Goal: Task Accomplishment & Management: Use online tool/utility

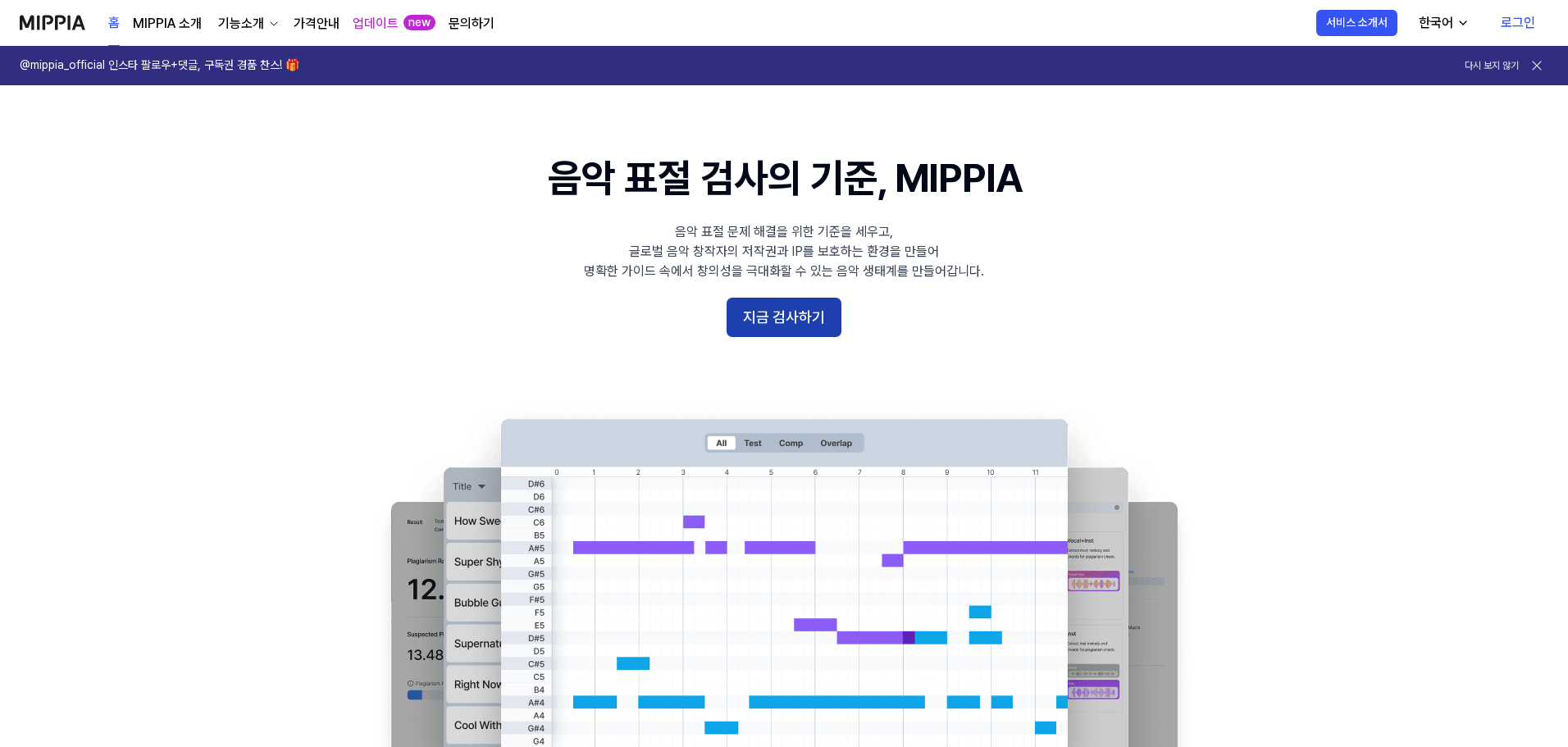
click at [795, 321] on button "지금 검사하기" at bounding box center [784, 317] width 115 height 39
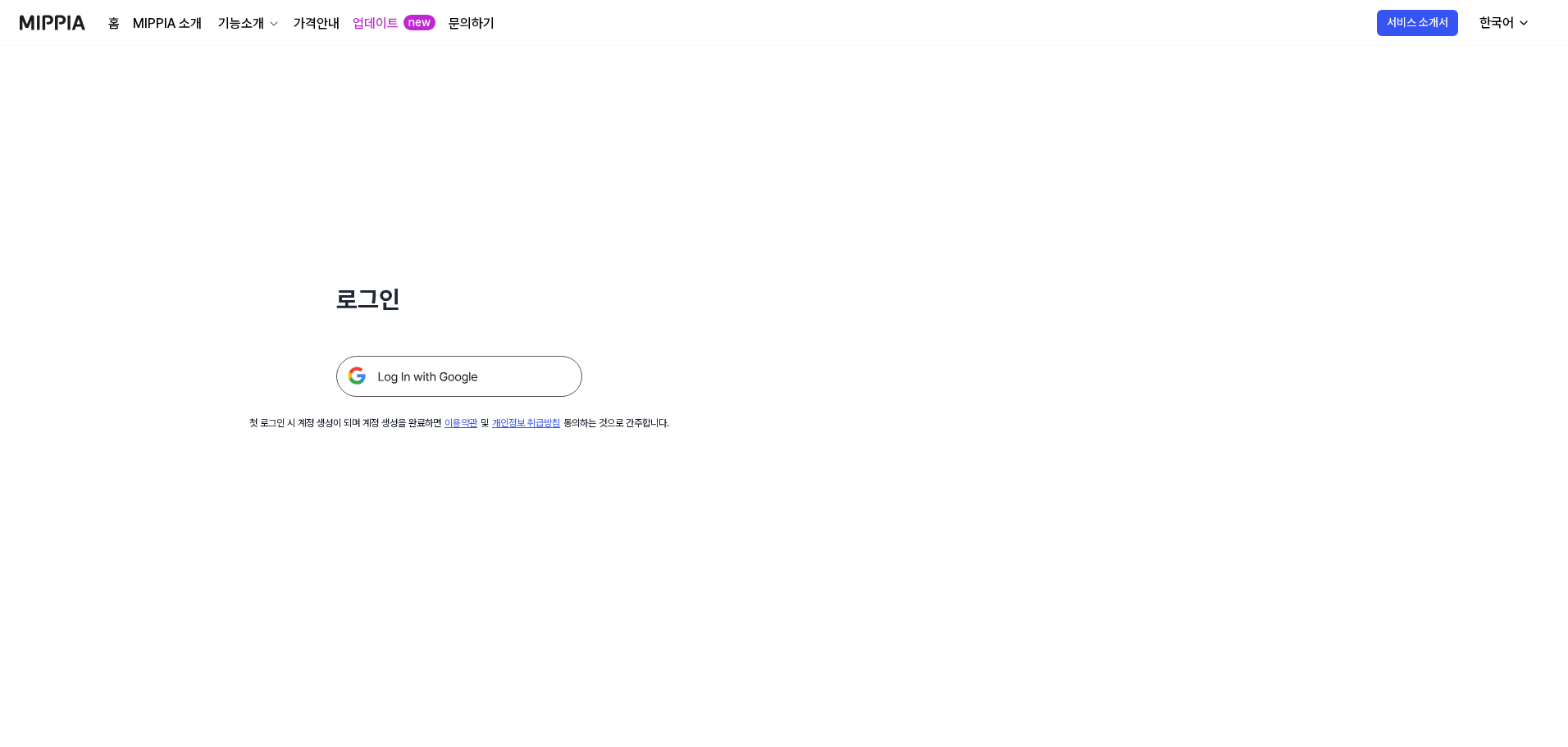
click at [484, 392] on img at bounding box center [459, 376] width 246 height 41
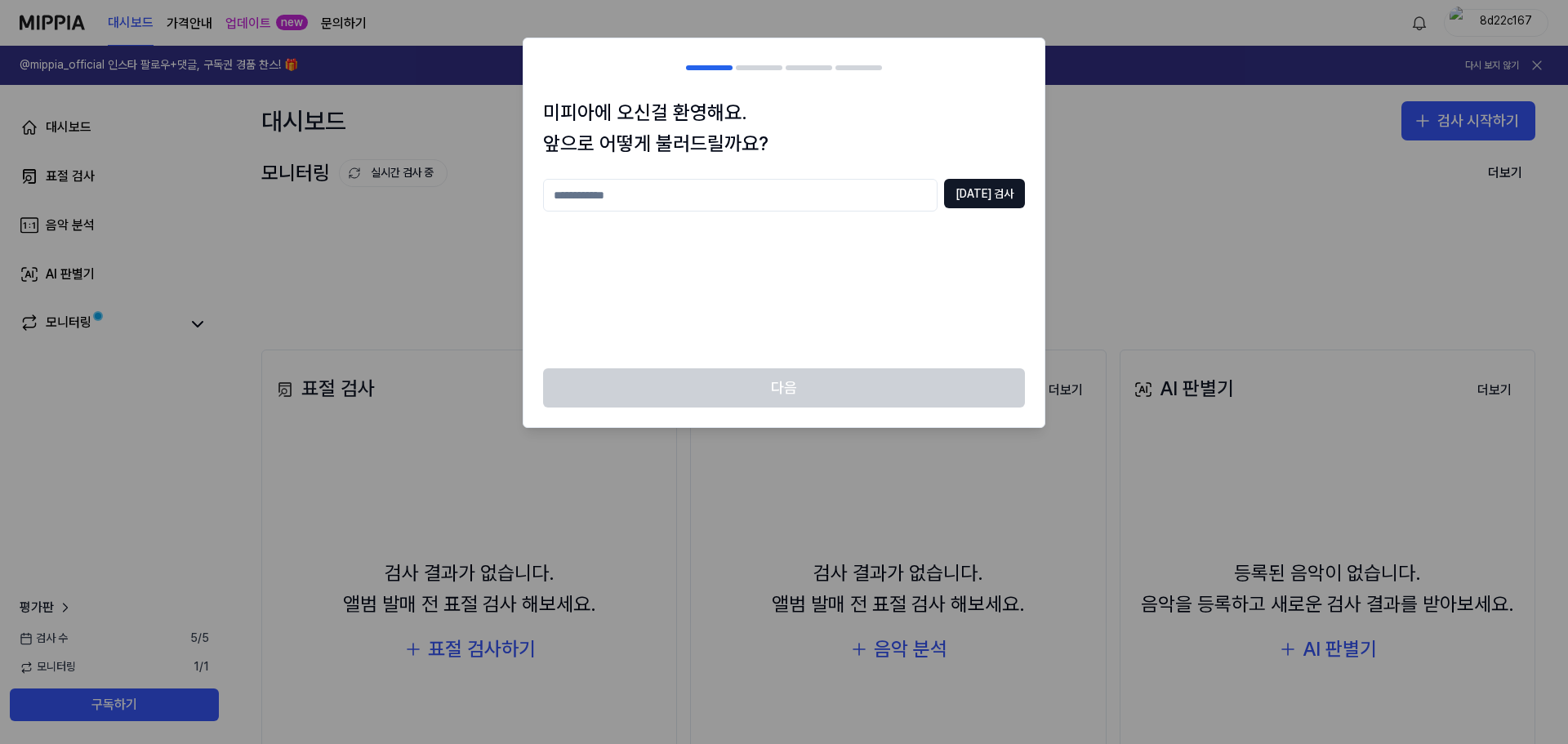
click at [829, 197] on input "text" at bounding box center [740, 195] width 395 height 33
type input "*"
type input "********"
click at [993, 183] on button "중복 검사" at bounding box center [984, 194] width 81 height 29
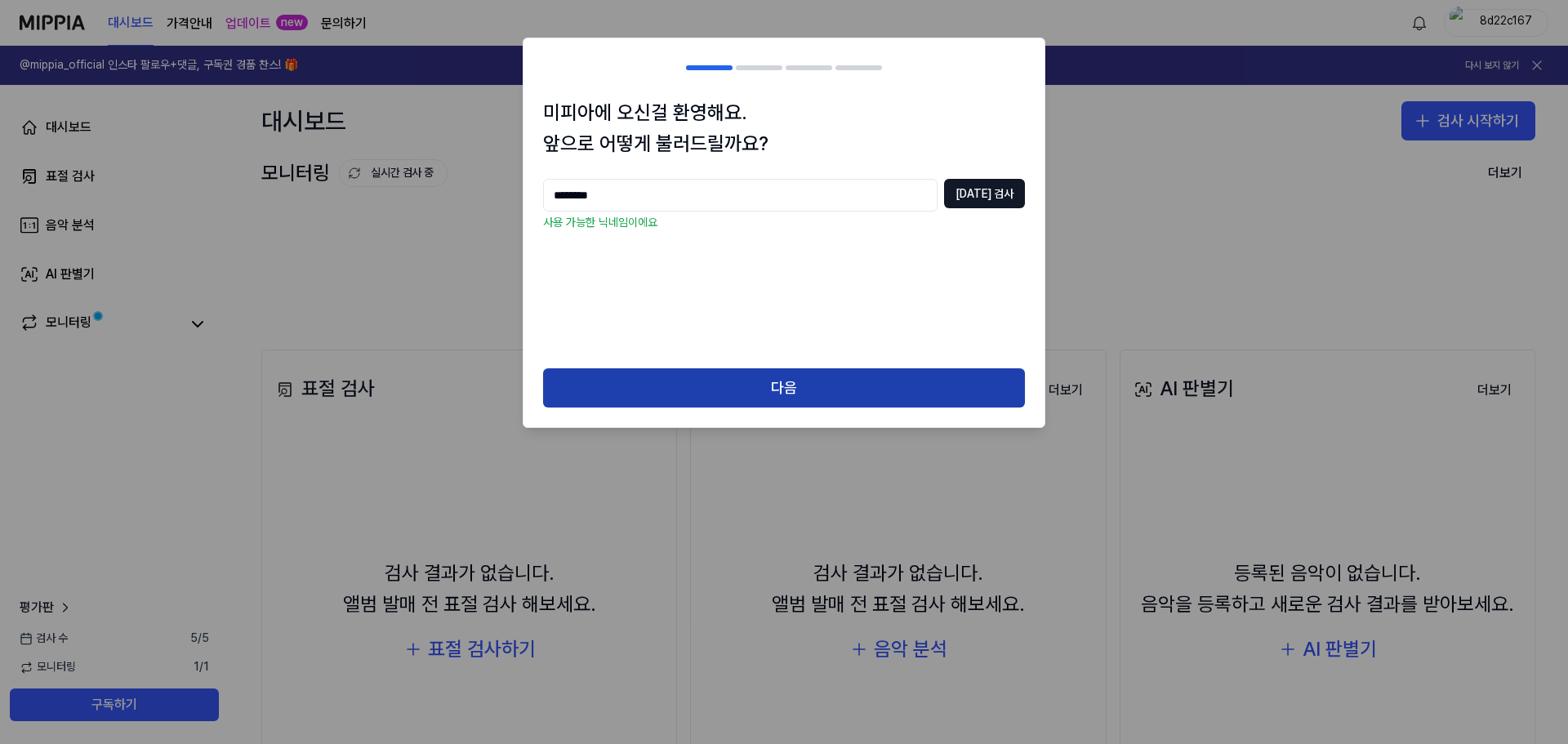
click at [885, 384] on button "다음" at bounding box center [783, 388] width 481 height 39
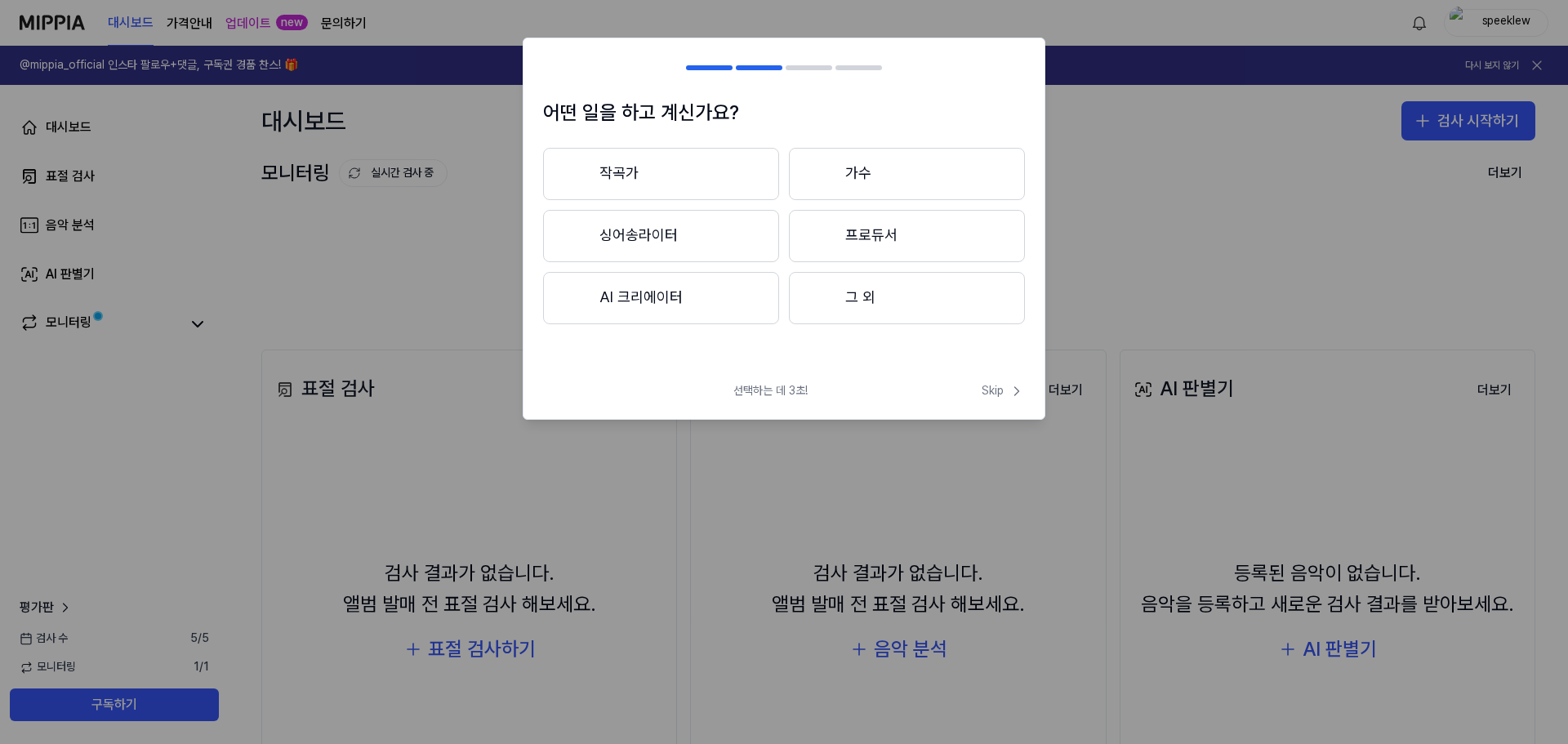
click at [879, 312] on button "그 외" at bounding box center [907, 299] width 236 height 53
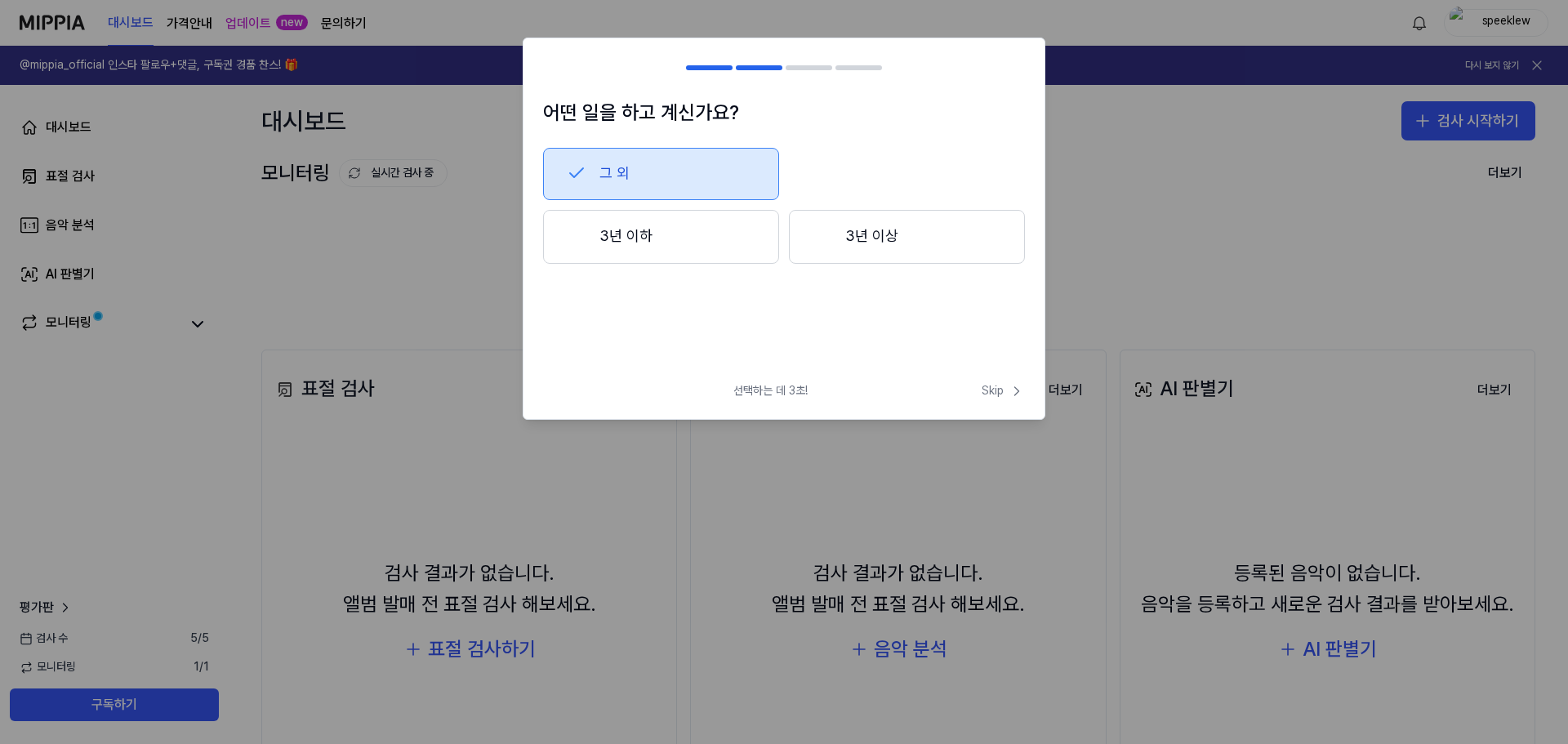
click at [881, 244] on button "3년 이상" at bounding box center [907, 236] width 236 height 53
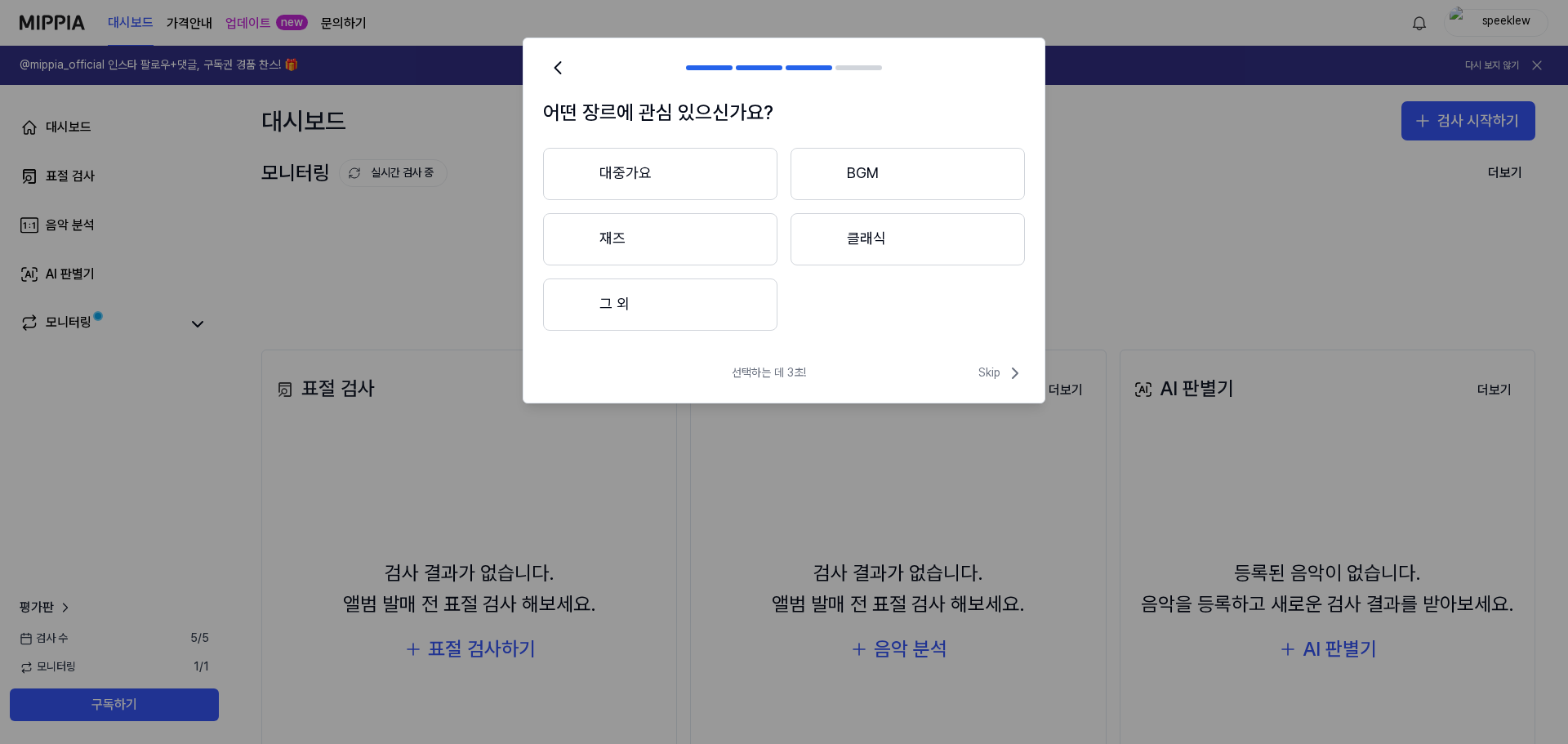
click at [680, 303] on button "그 외" at bounding box center [659, 304] width 234 height 53
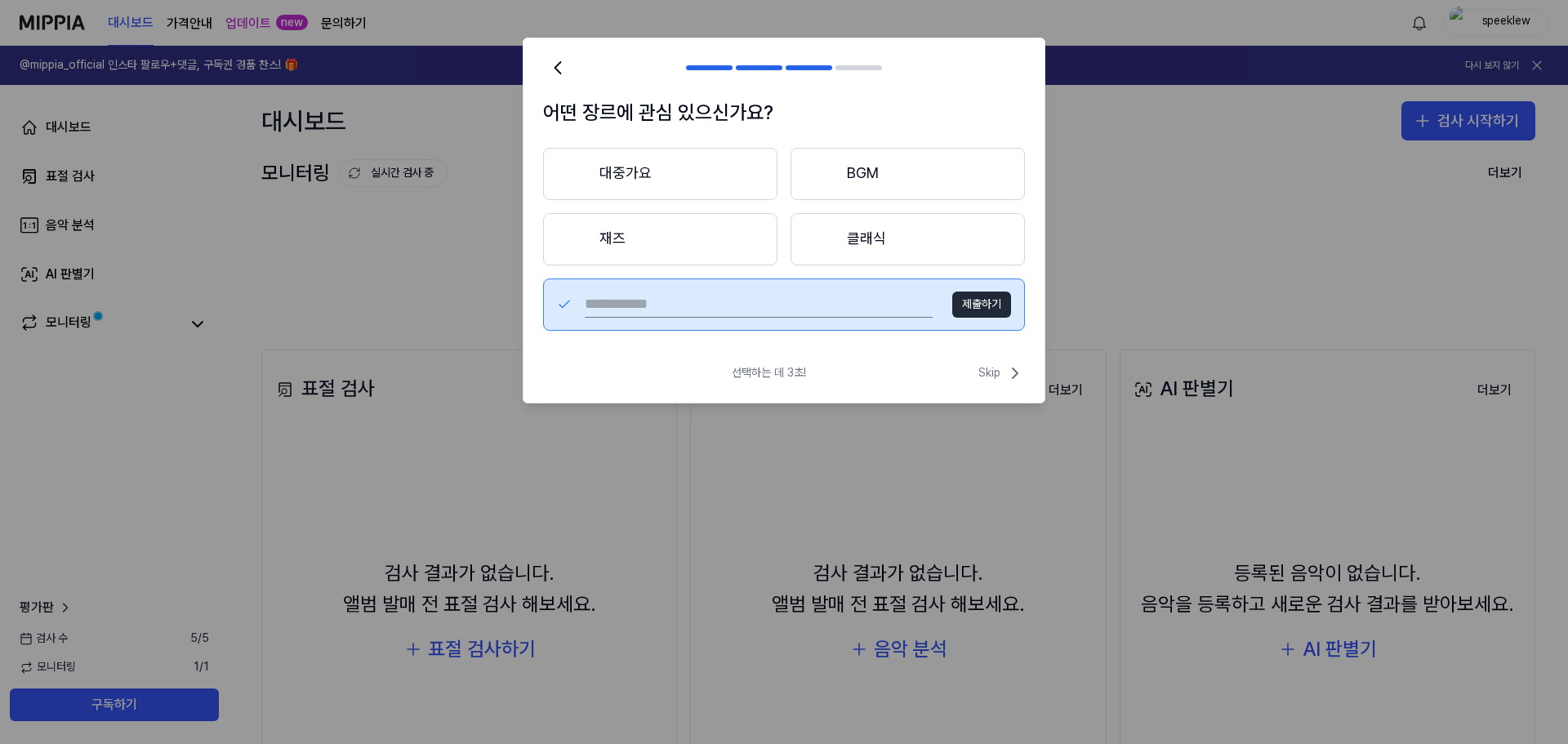
click at [890, 308] on input "text" at bounding box center [759, 304] width 348 height 26
click at [858, 252] on button "클래식" at bounding box center [908, 239] width 234 height 53
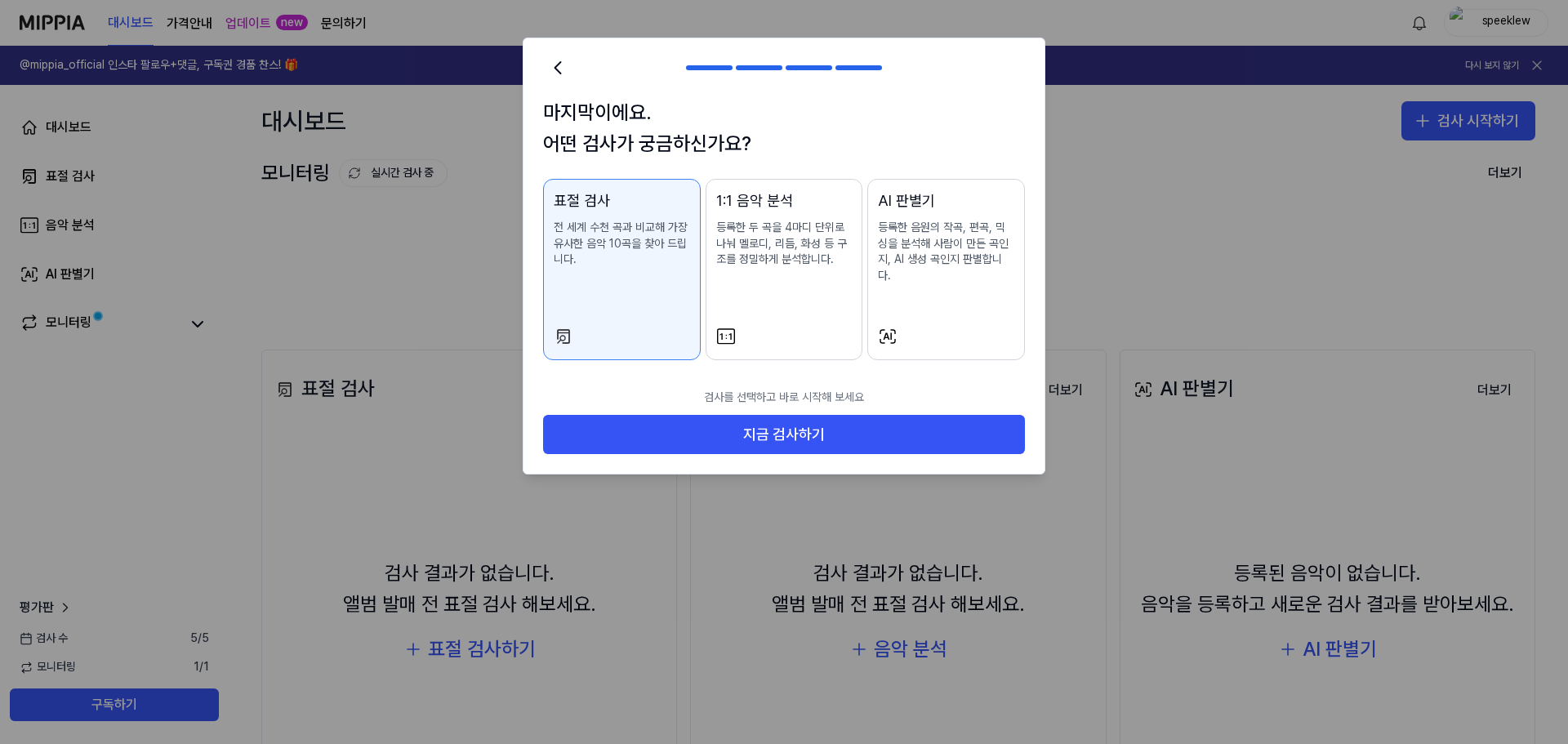
click at [605, 277] on div "표절 검사 전 세계 수천 곡과 비교해 가장 유사한 음악 10곡을 찾아 드립니다." at bounding box center [622, 245] width 136 height 111
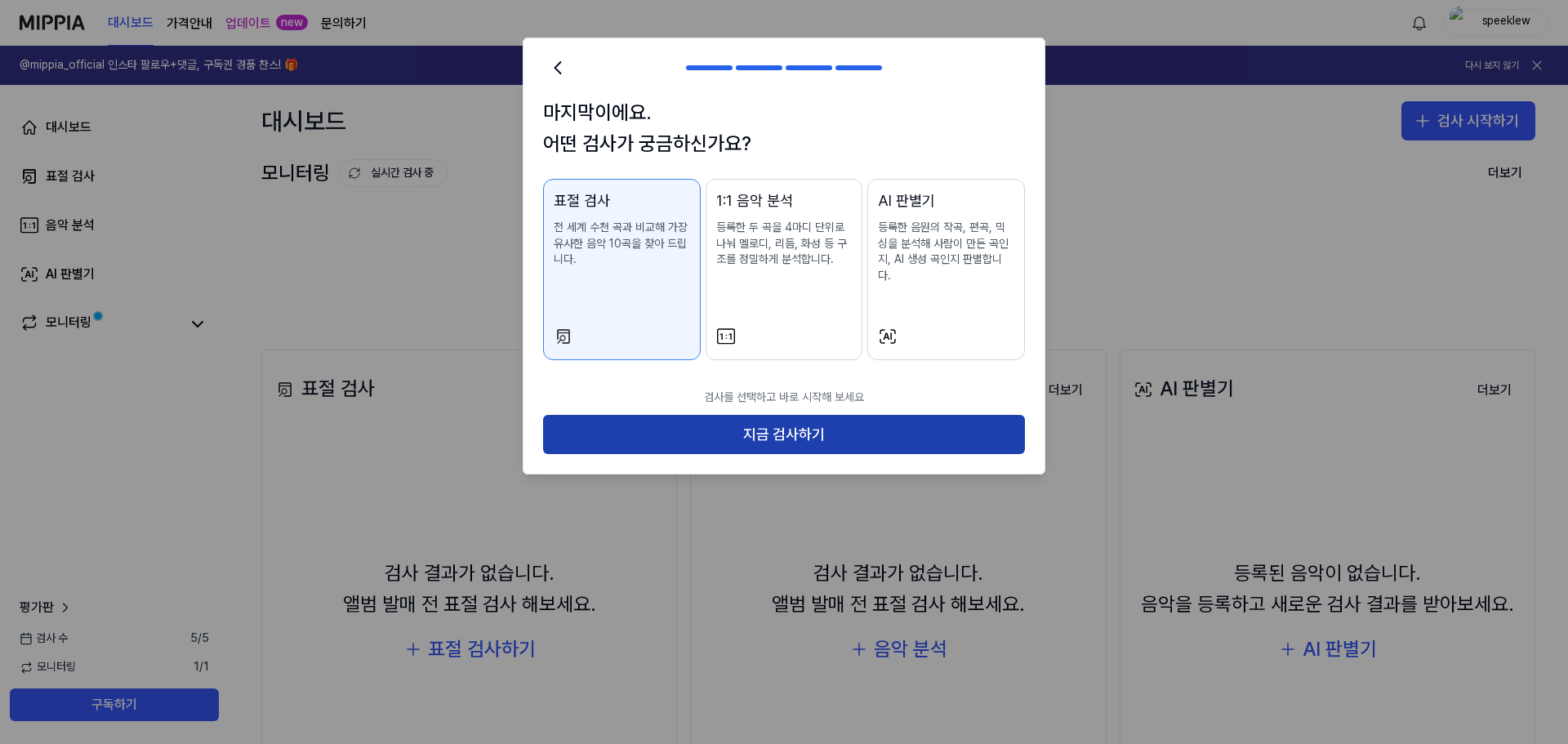
click at [838, 429] on button "지금 검사하기" at bounding box center [783, 435] width 481 height 39
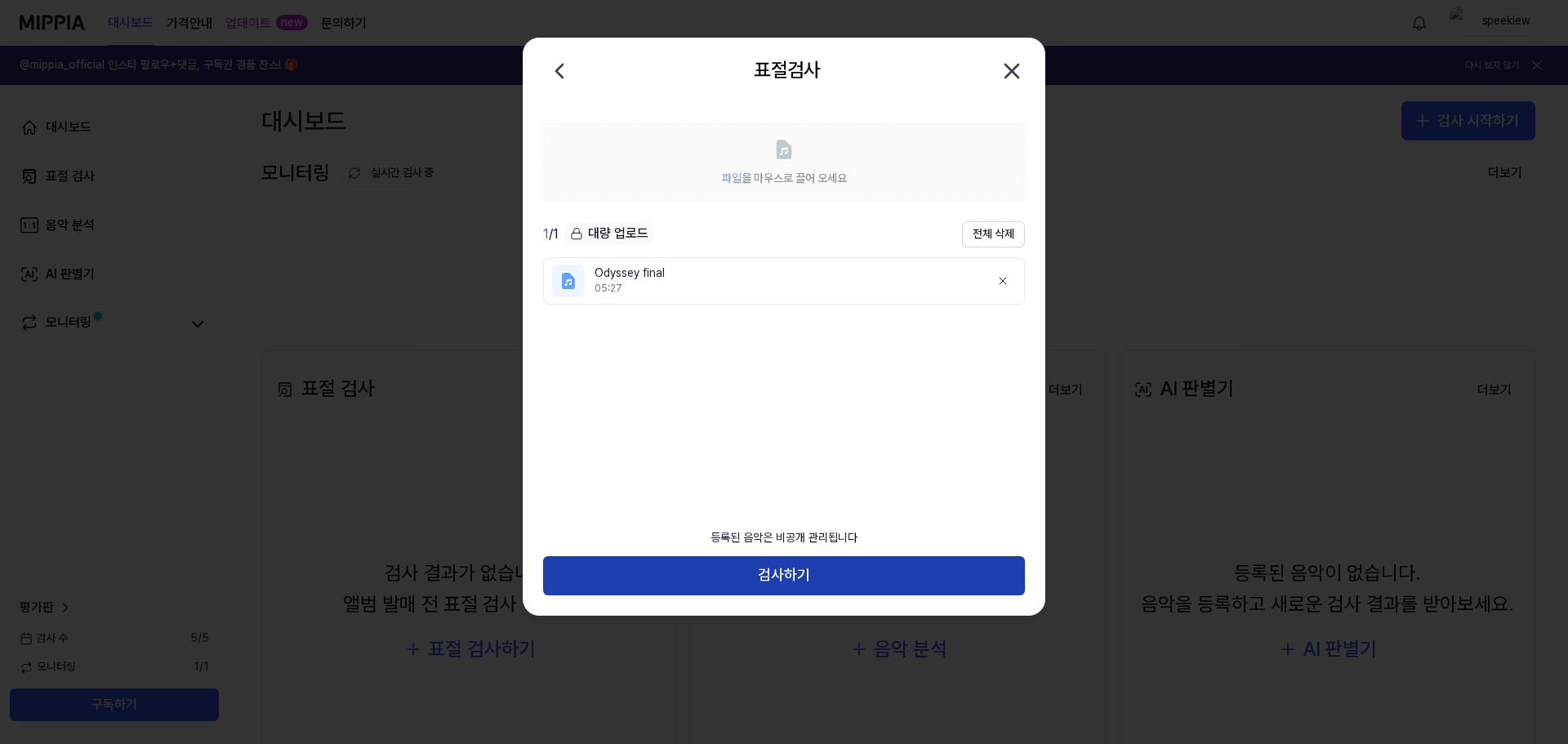
click at [777, 570] on button "검사하기" at bounding box center [783, 576] width 481 height 39
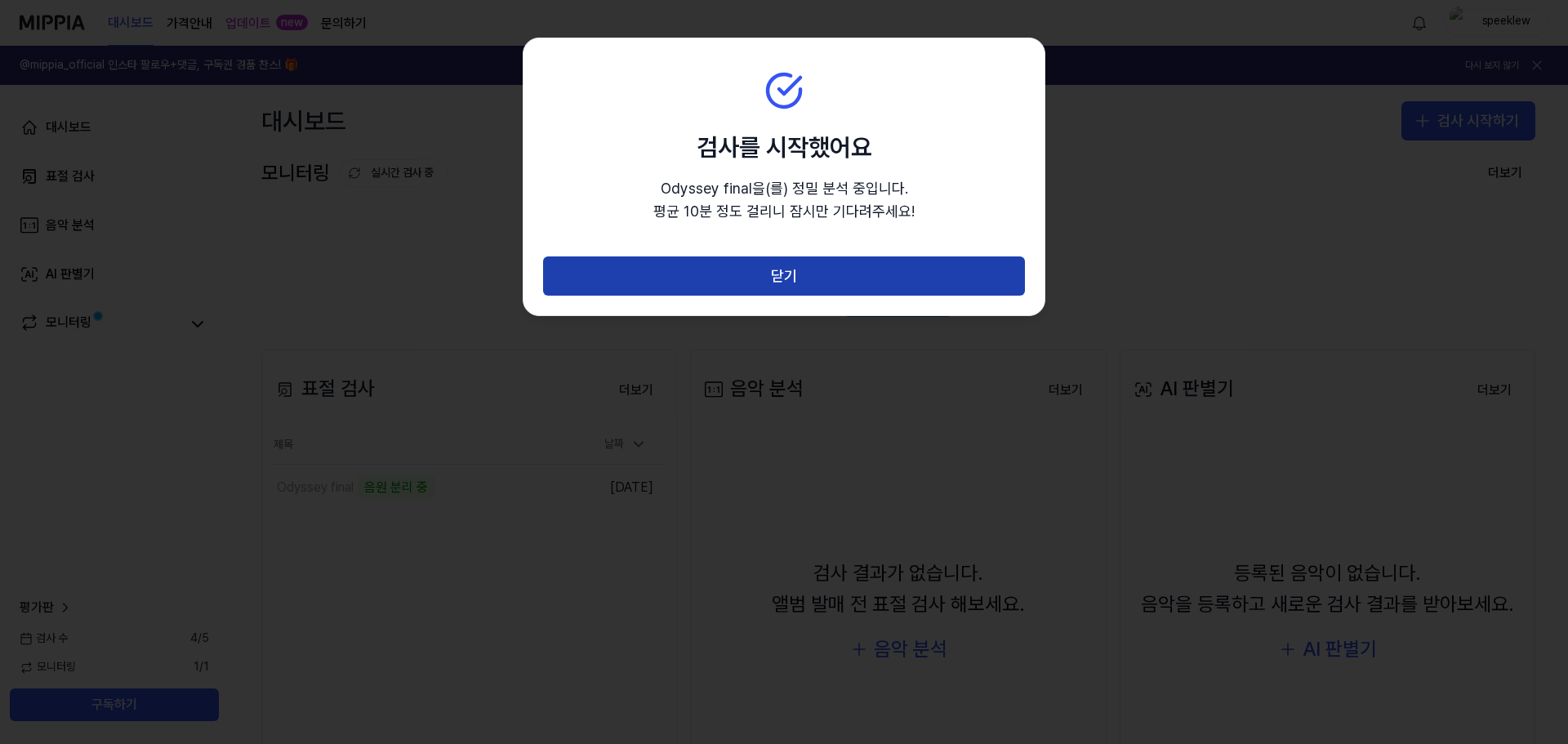
click at [826, 264] on button "닫기" at bounding box center [783, 276] width 481 height 39
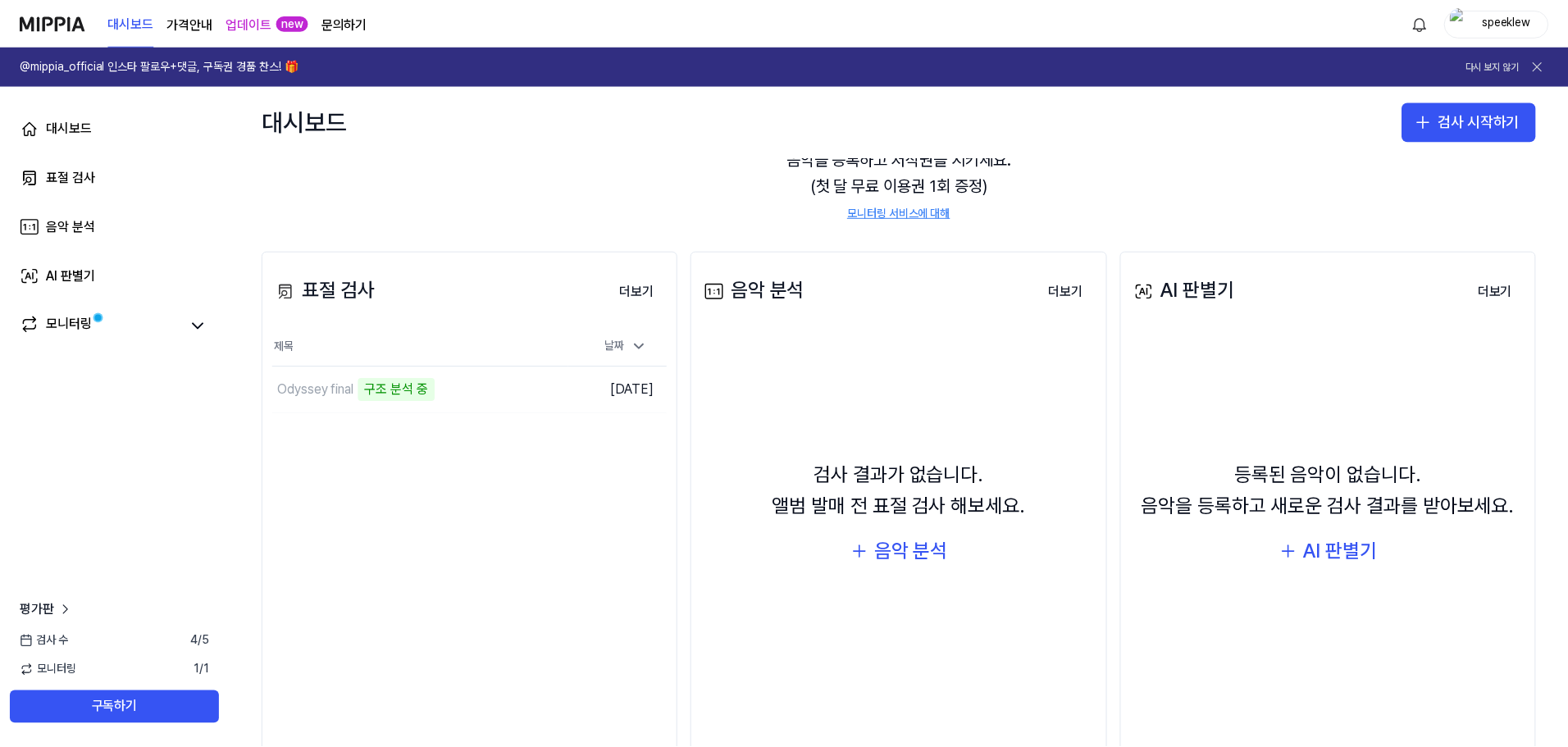
scroll to position [140, 0]
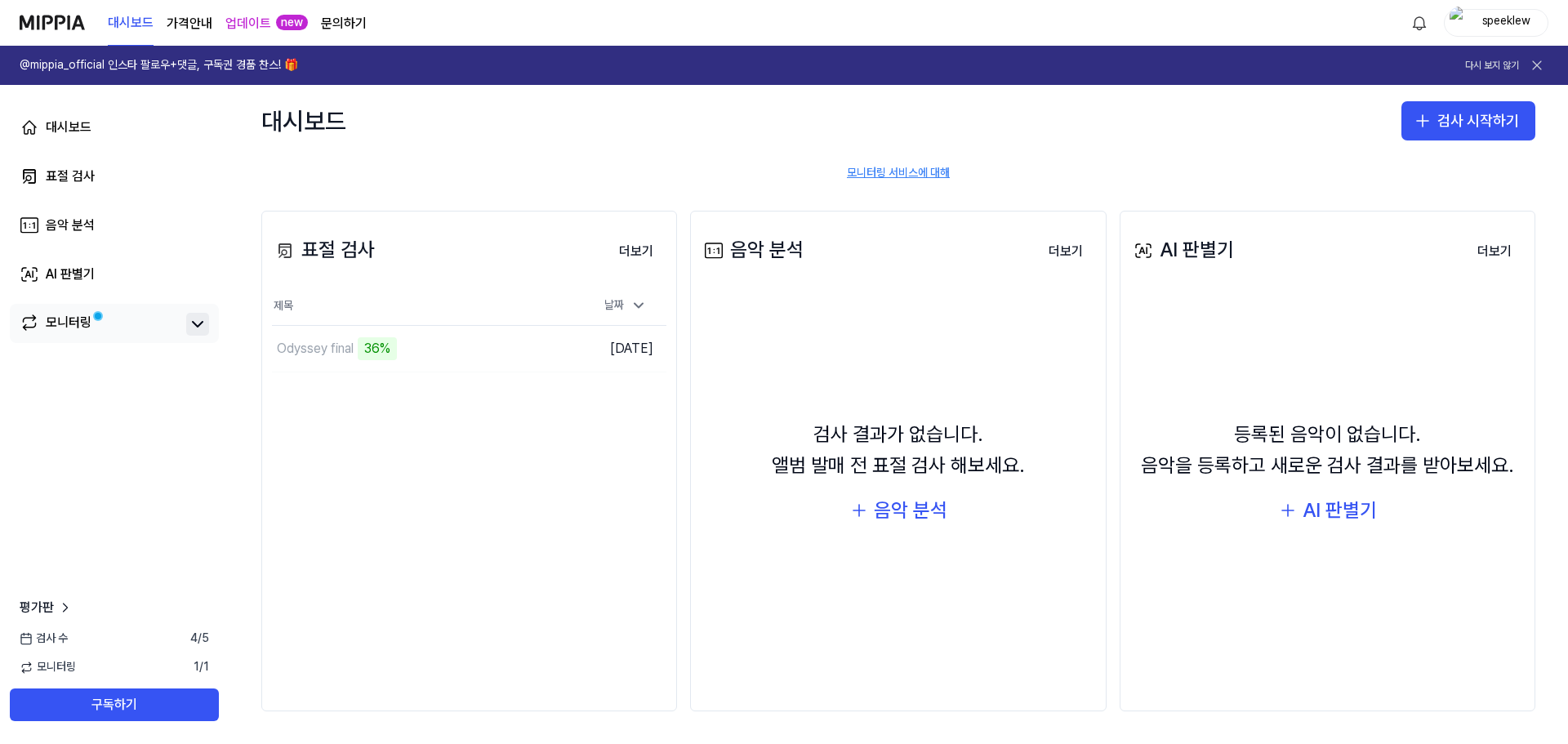
click at [195, 326] on icon at bounding box center [197, 324] width 19 height 19
click at [196, 324] on icon at bounding box center [197, 324] width 10 height 5
click at [529, 346] on button "이동하기" at bounding box center [538, 348] width 58 height 26
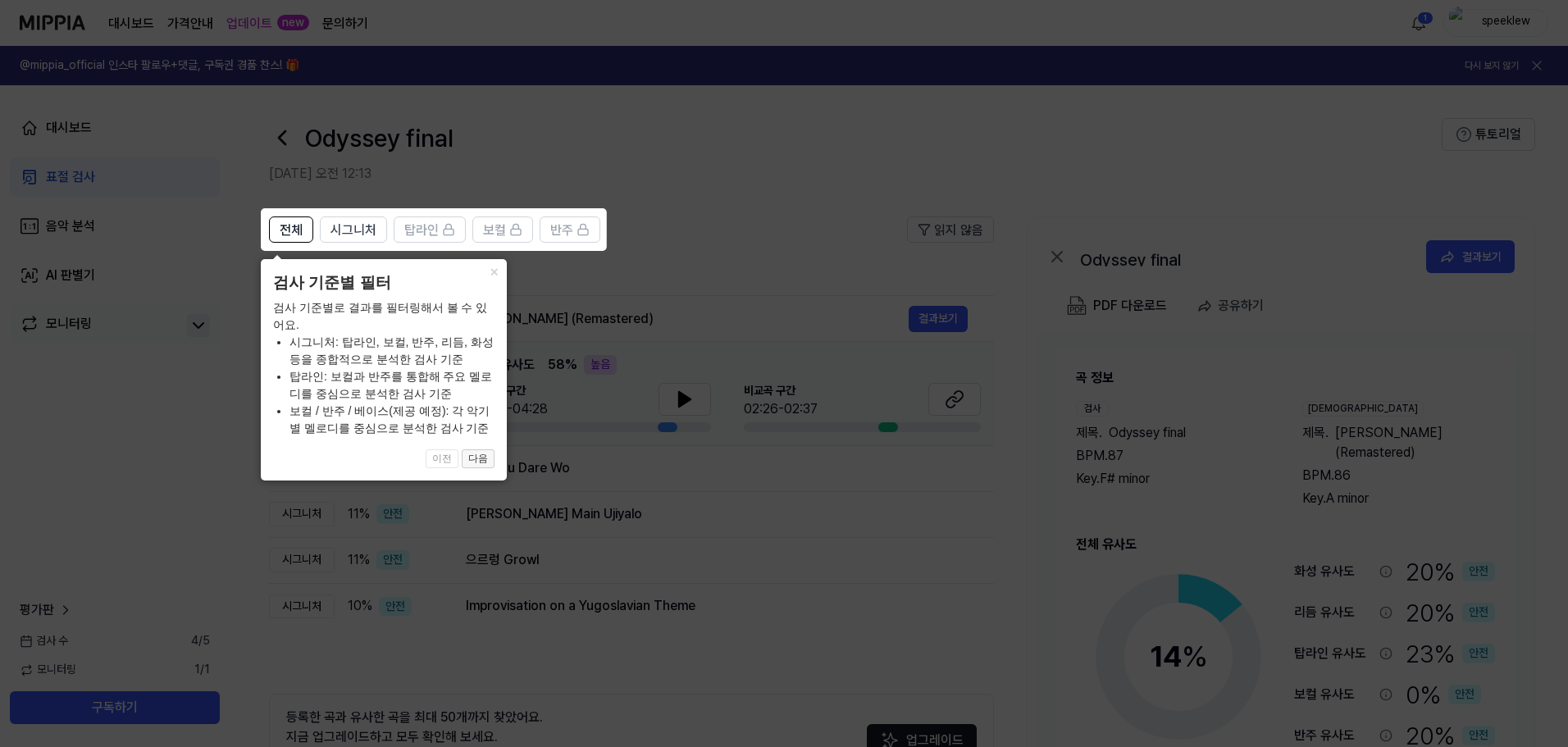
click at [476, 464] on button "다음" at bounding box center [479, 459] width 33 height 20
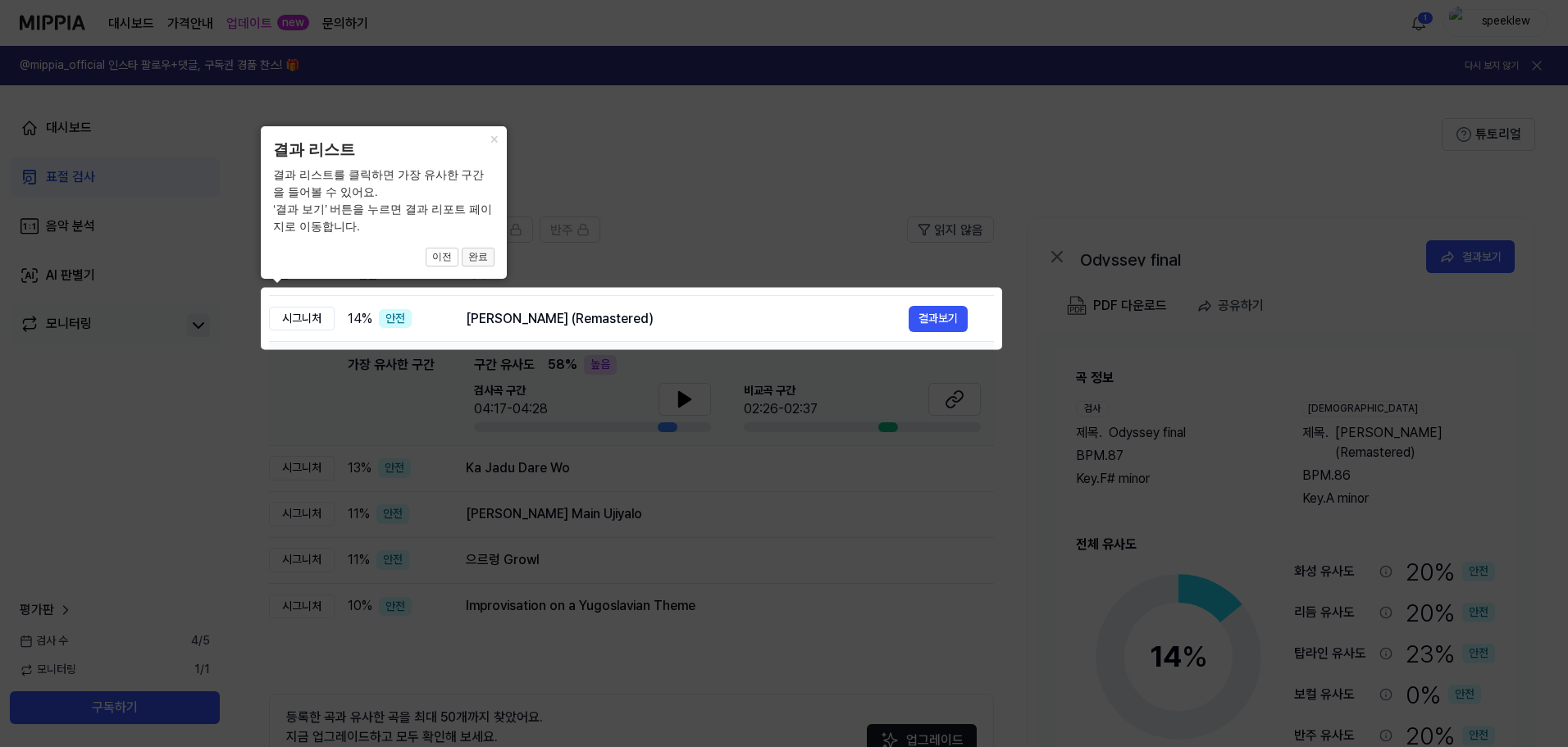
click at [483, 259] on button "완료" at bounding box center [479, 258] width 33 height 20
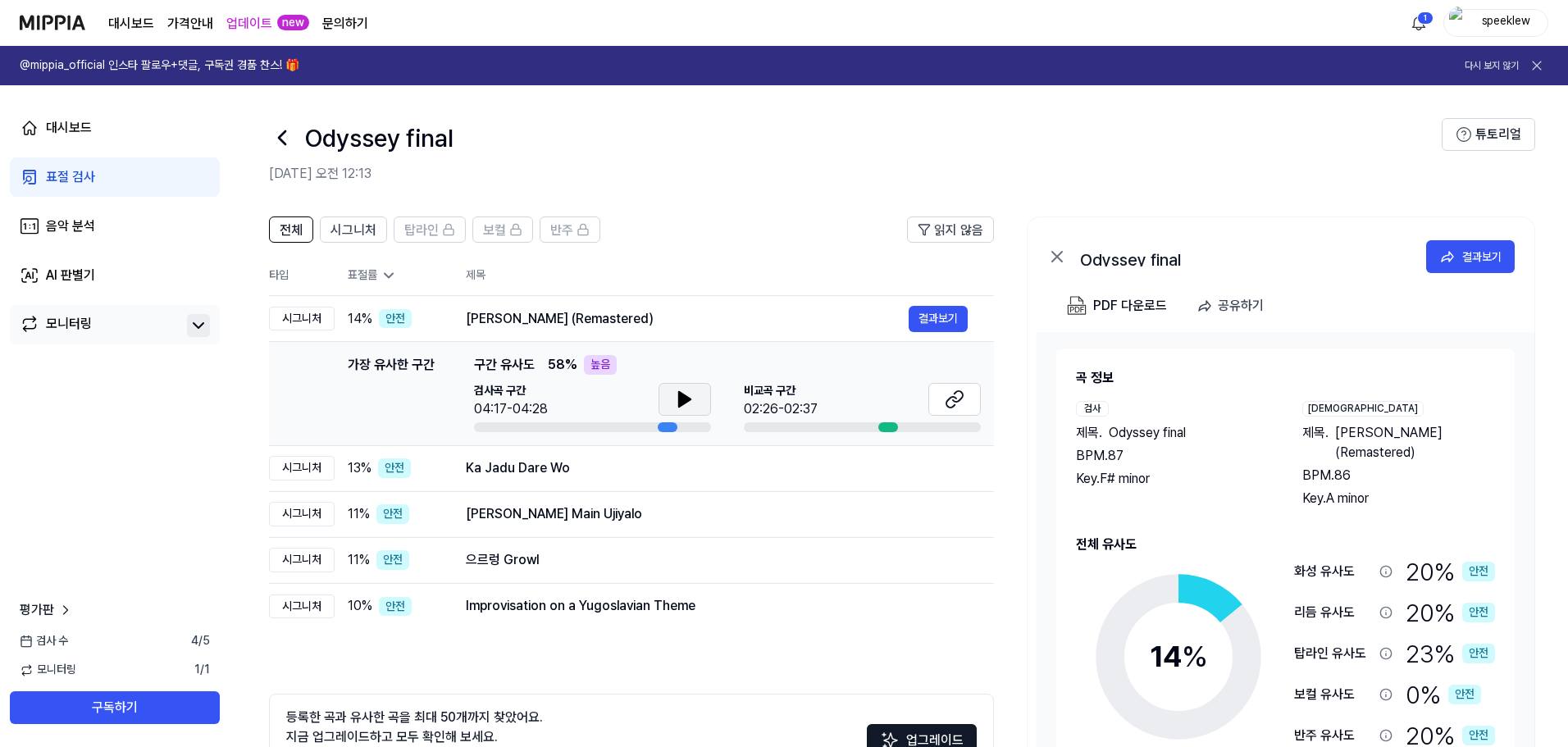
click at [683, 400] on icon at bounding box center [685, 398] width 12 height 15
click at [683, 400] on icon at bounding box center [681, 398] width 3 height 13
click at [968, 405] on button at bounding box center [955, 399] width 53 height 33
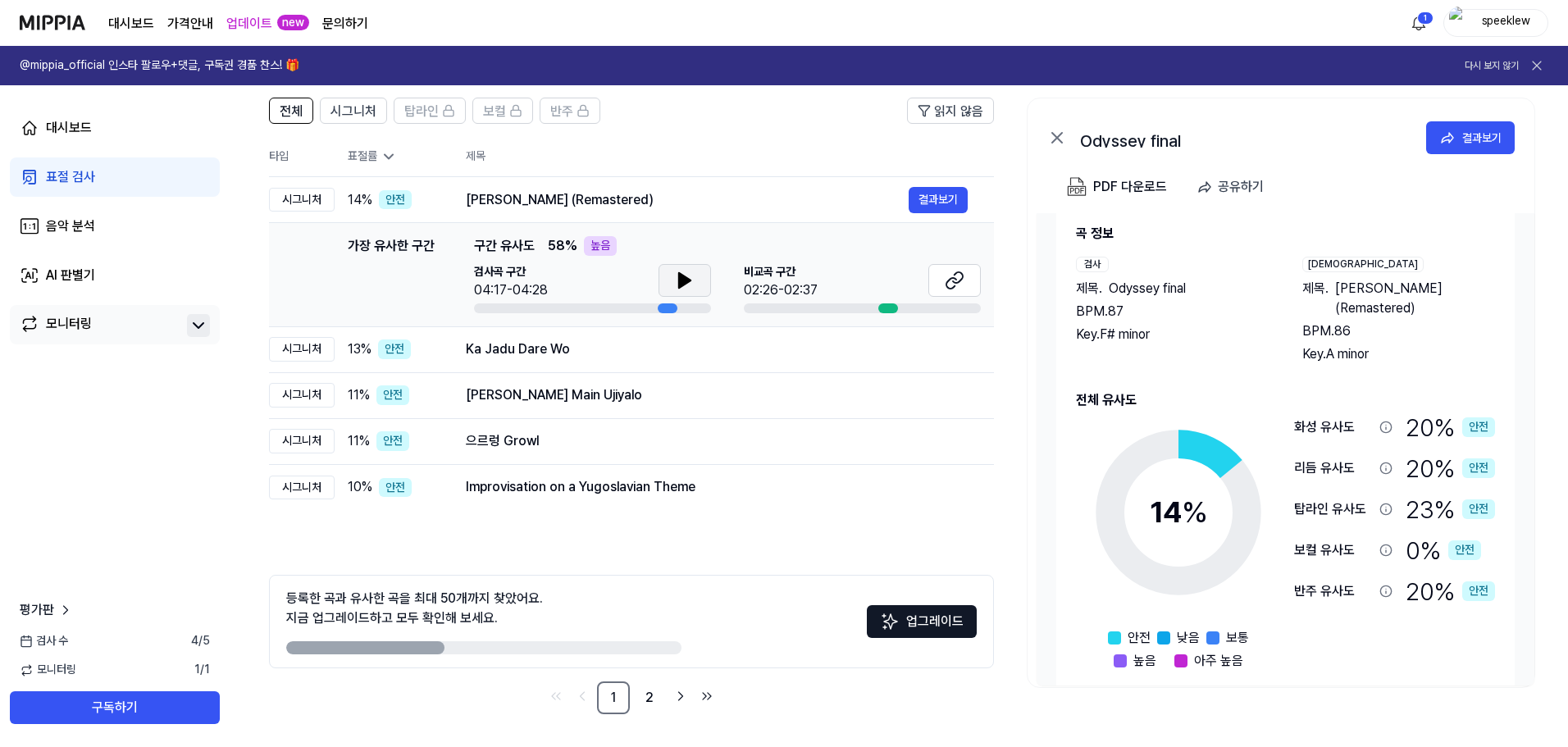
scroll to position [27, 0]
click at [658, 709] on link "2" at bounding box center [650, 698] width 33 height 33
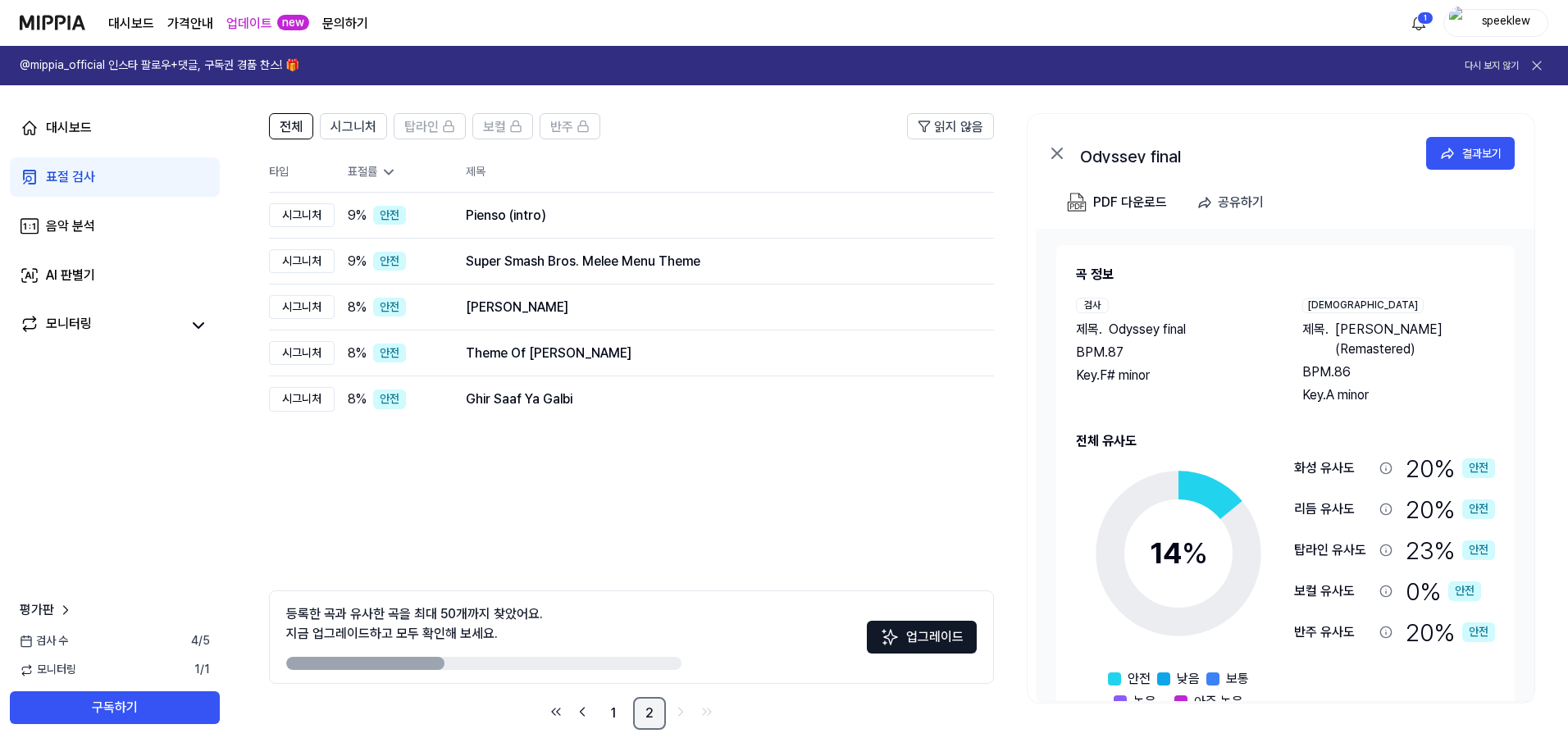
scroll to position [119, 0]
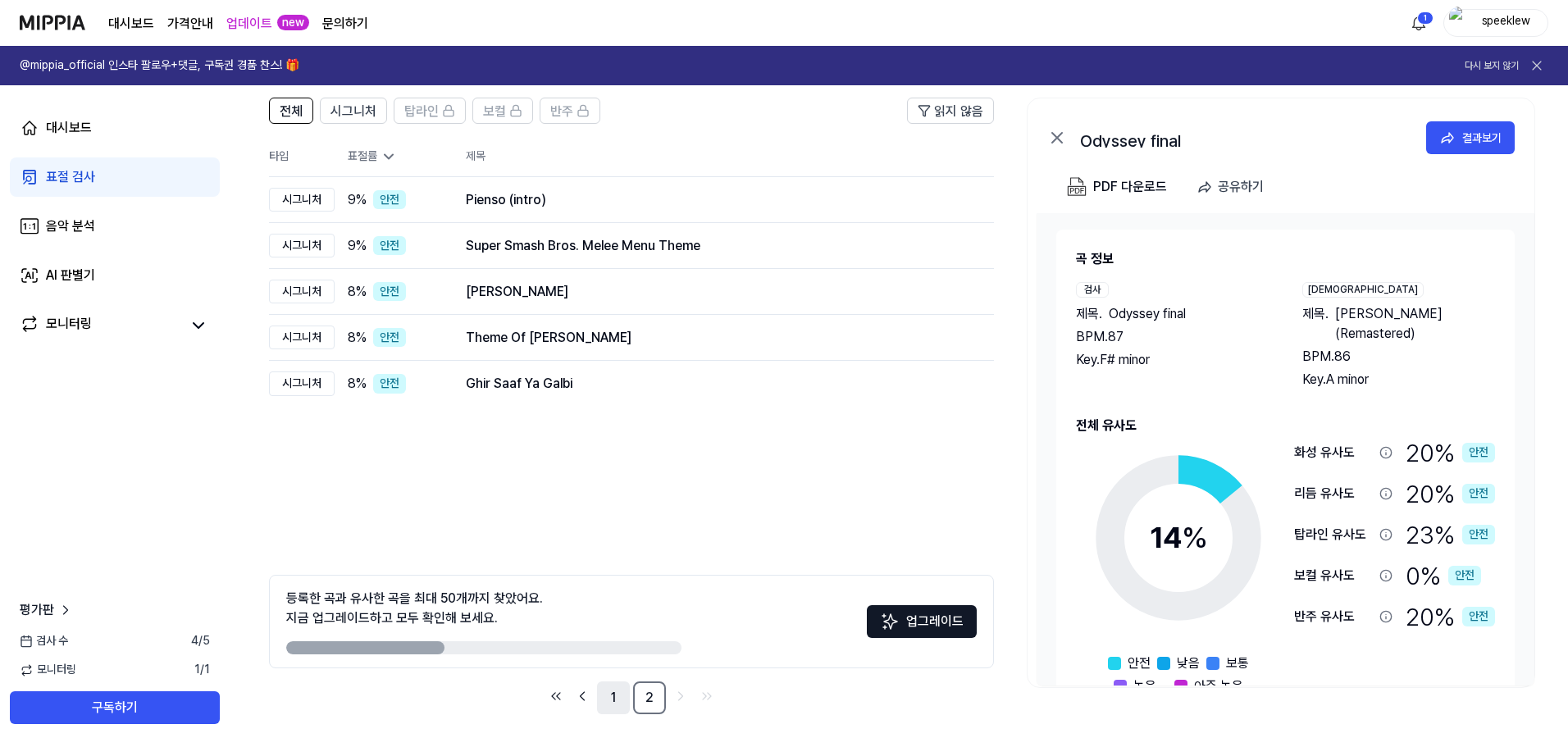
click at [618, 695] on link "1" at bounding box center [614, 698] width 33 height 33
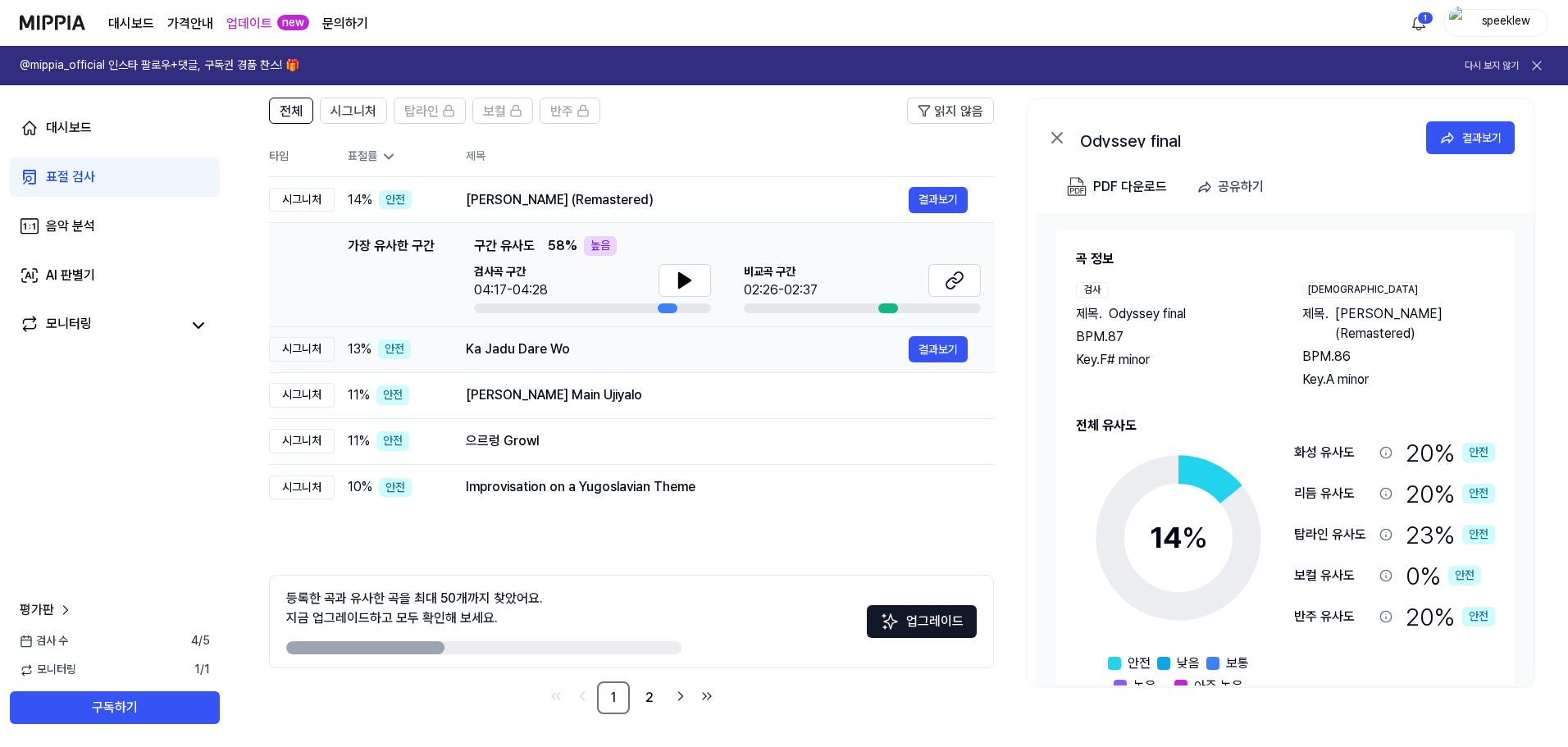
click at [633, 345] on div "Ka Jadu Dare Wo" at bounding box center [687, 350] width 443 height 20
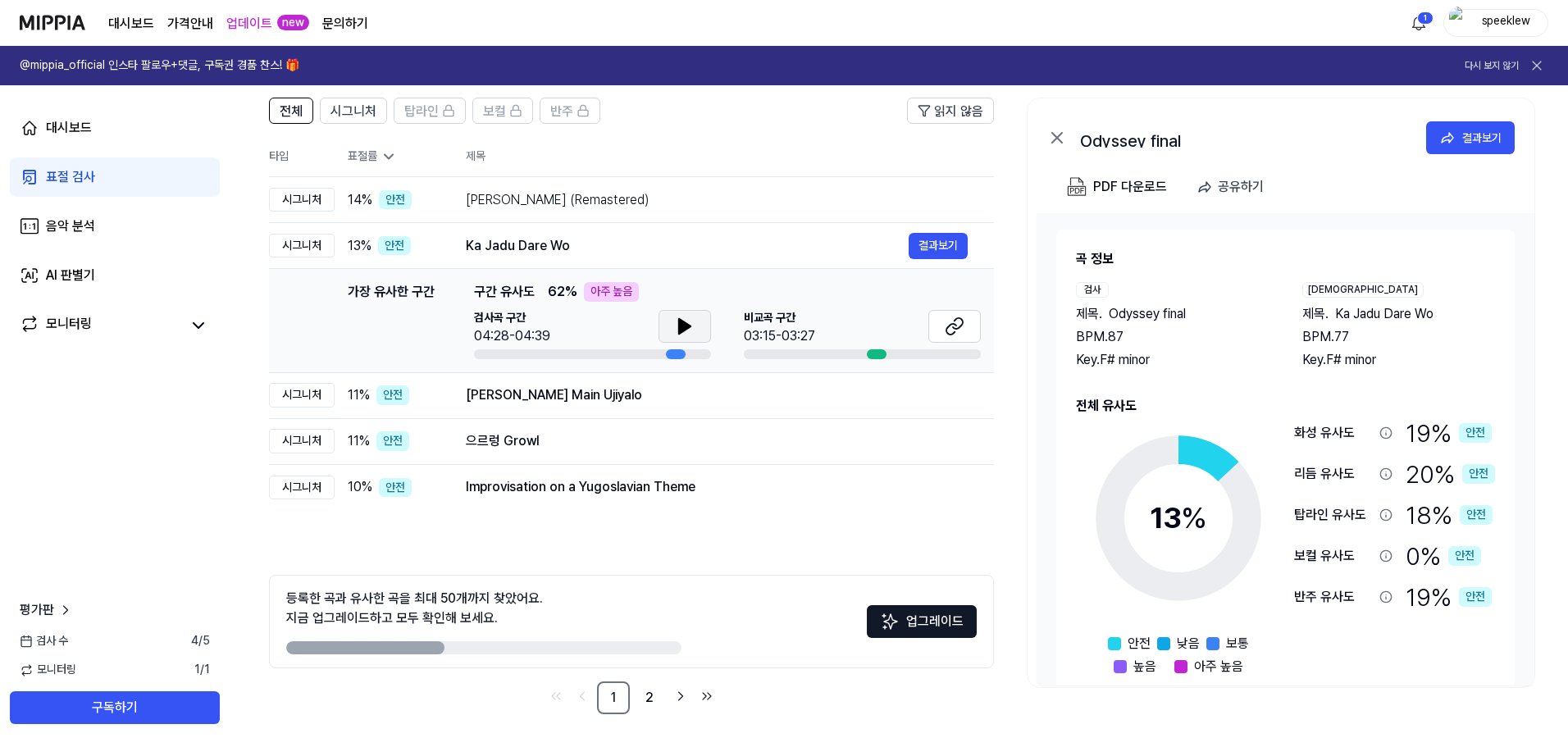
click at [673, 336] on button at bounding box center [685, 326] width 53 height 33
click at [688, 328] on icon at bounding box center [688, 325] width 3 height 13
click at [951, 328] on icon at bounding box center [954, 326] width 20 height 20
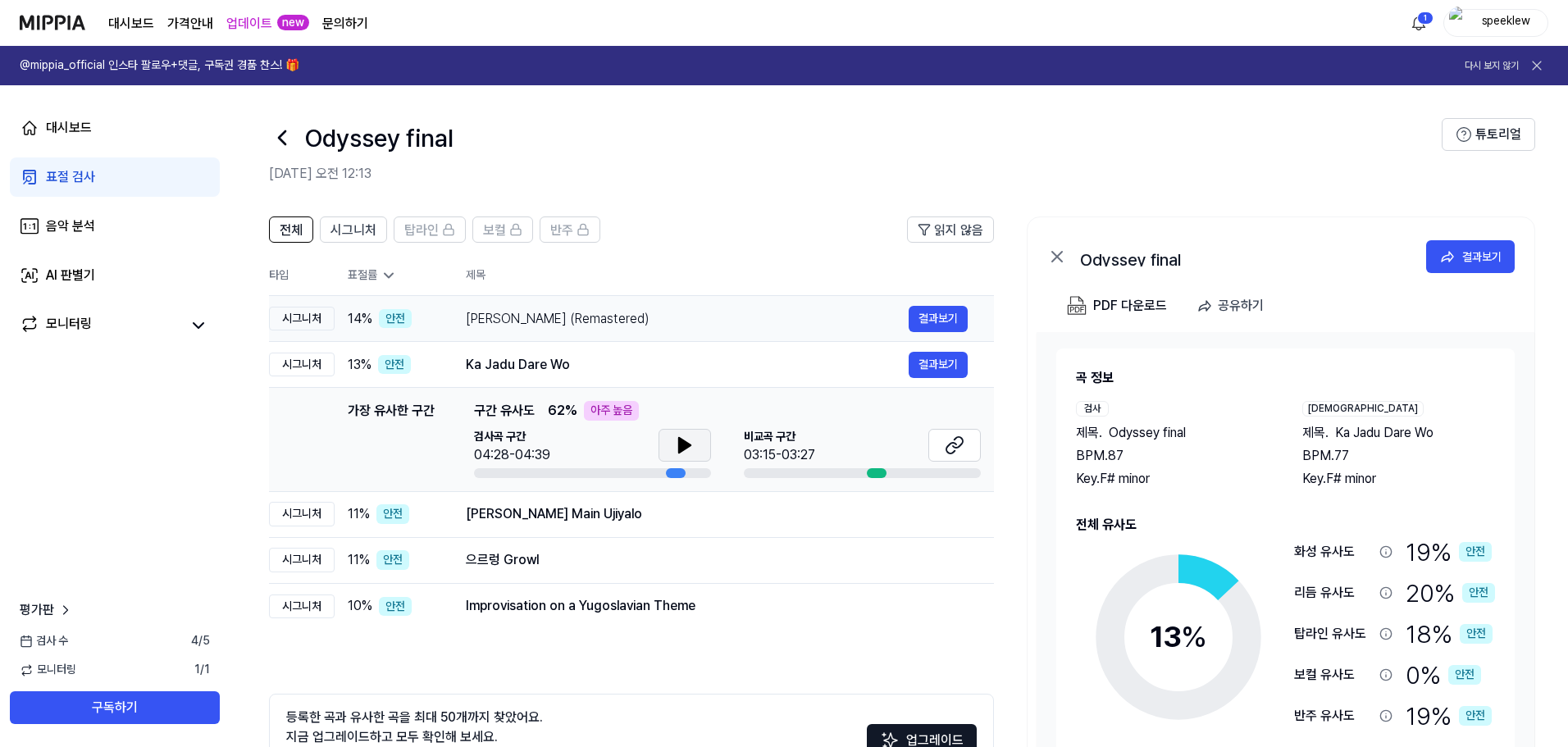
click at [639, 319] on div "[PERSON_NAME] (Remastered)" at bounding box center [687, 319] width 443 height 20
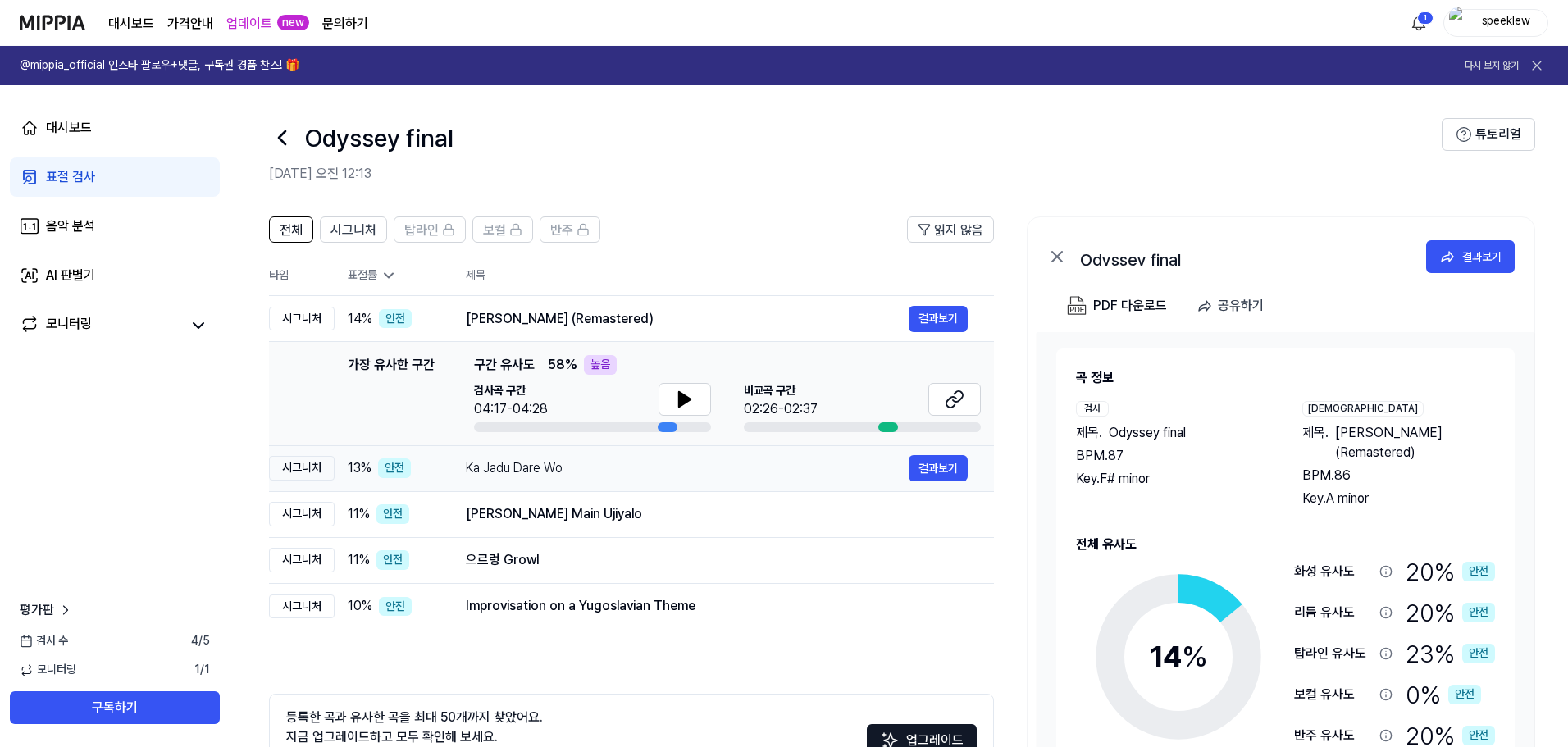
click at [602, 468] on div "Ka Jadu Dare Wo" at bounding box center [687, 468] width 443 height 20
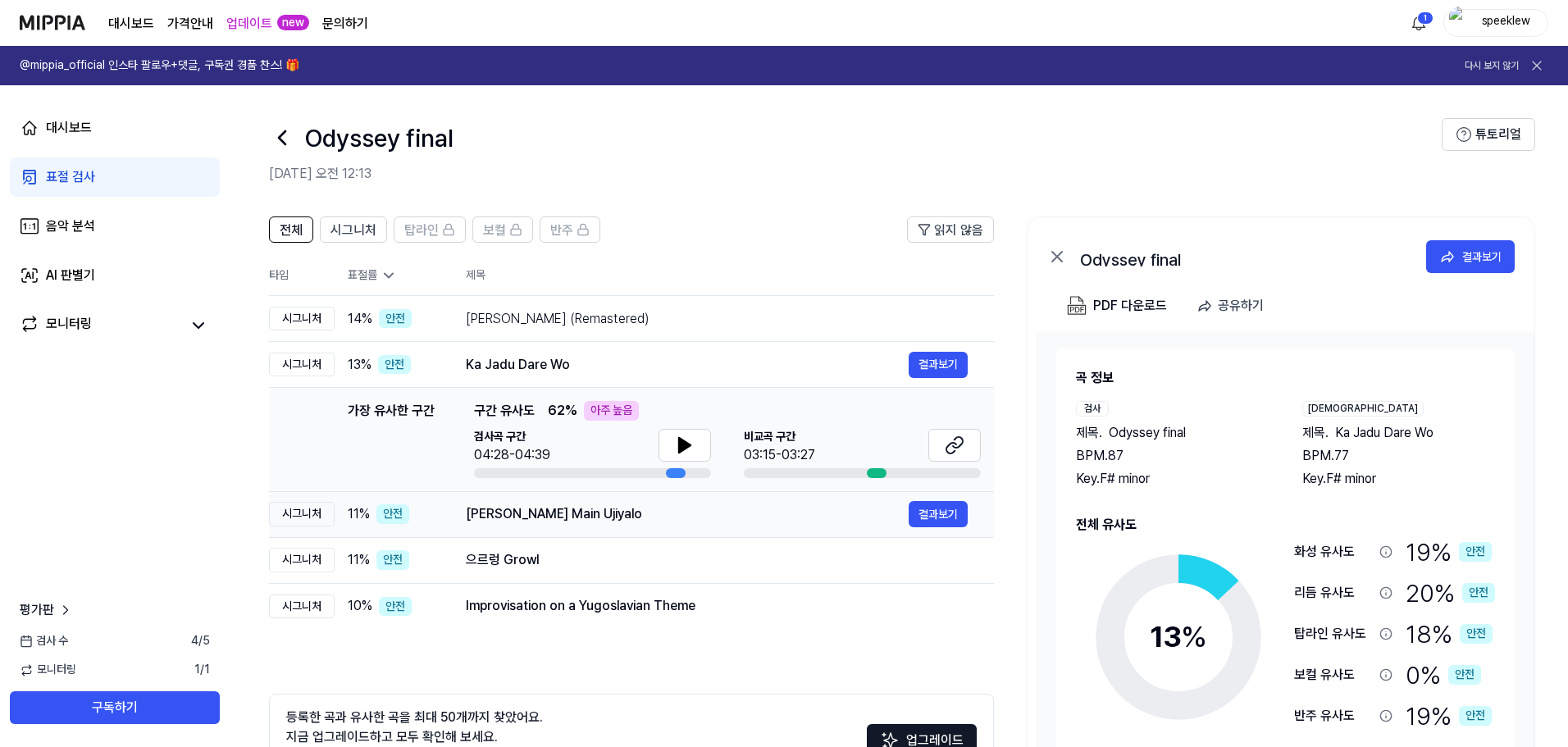
click at [641, 527] on div "[PERSON_NAME] Main Ujiyalo 결과보기" at bounding box center [717, 514] width 502 height 26
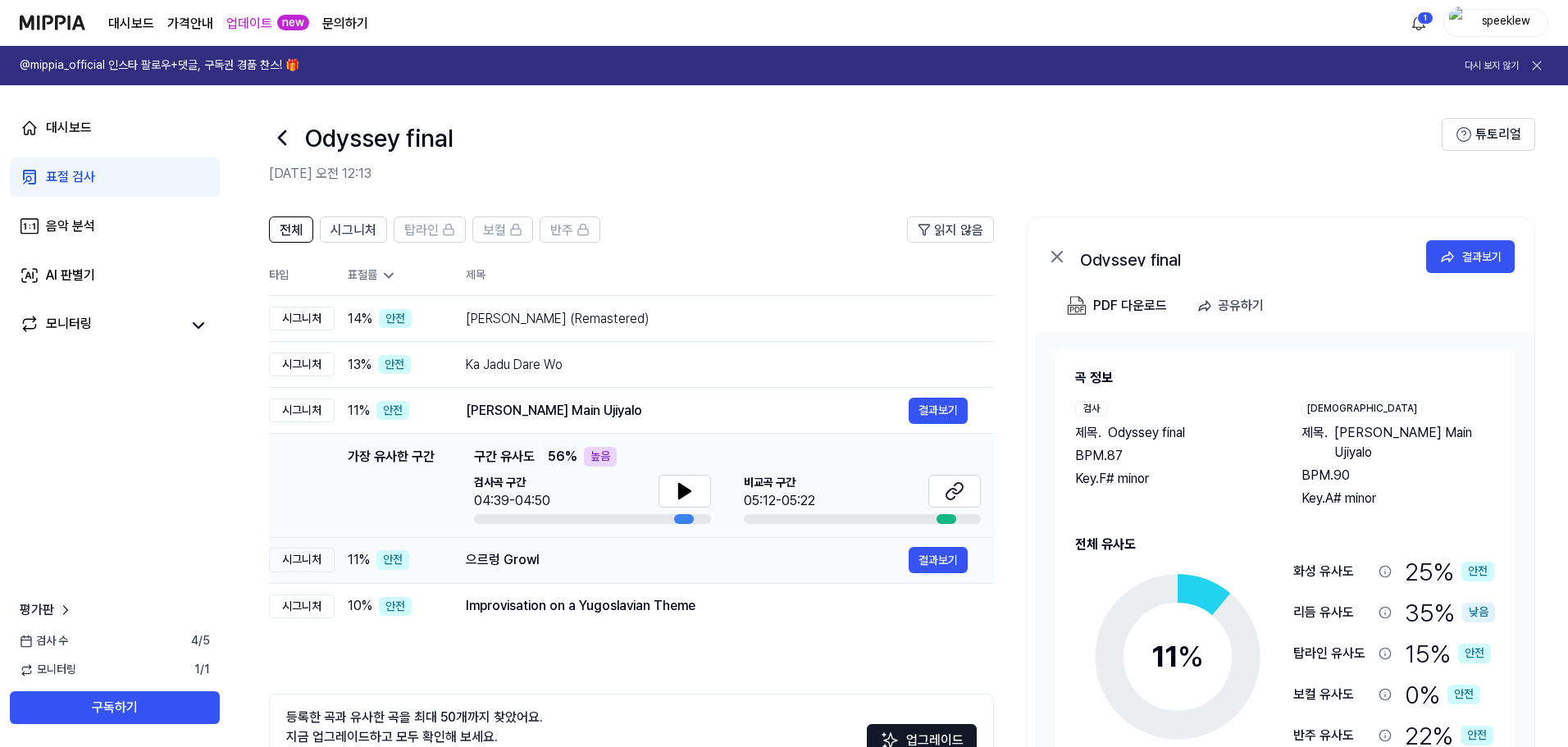
click at [621, 560] on div "으르렁 Growl" at bounding box center [687, 560] width 443 height 20
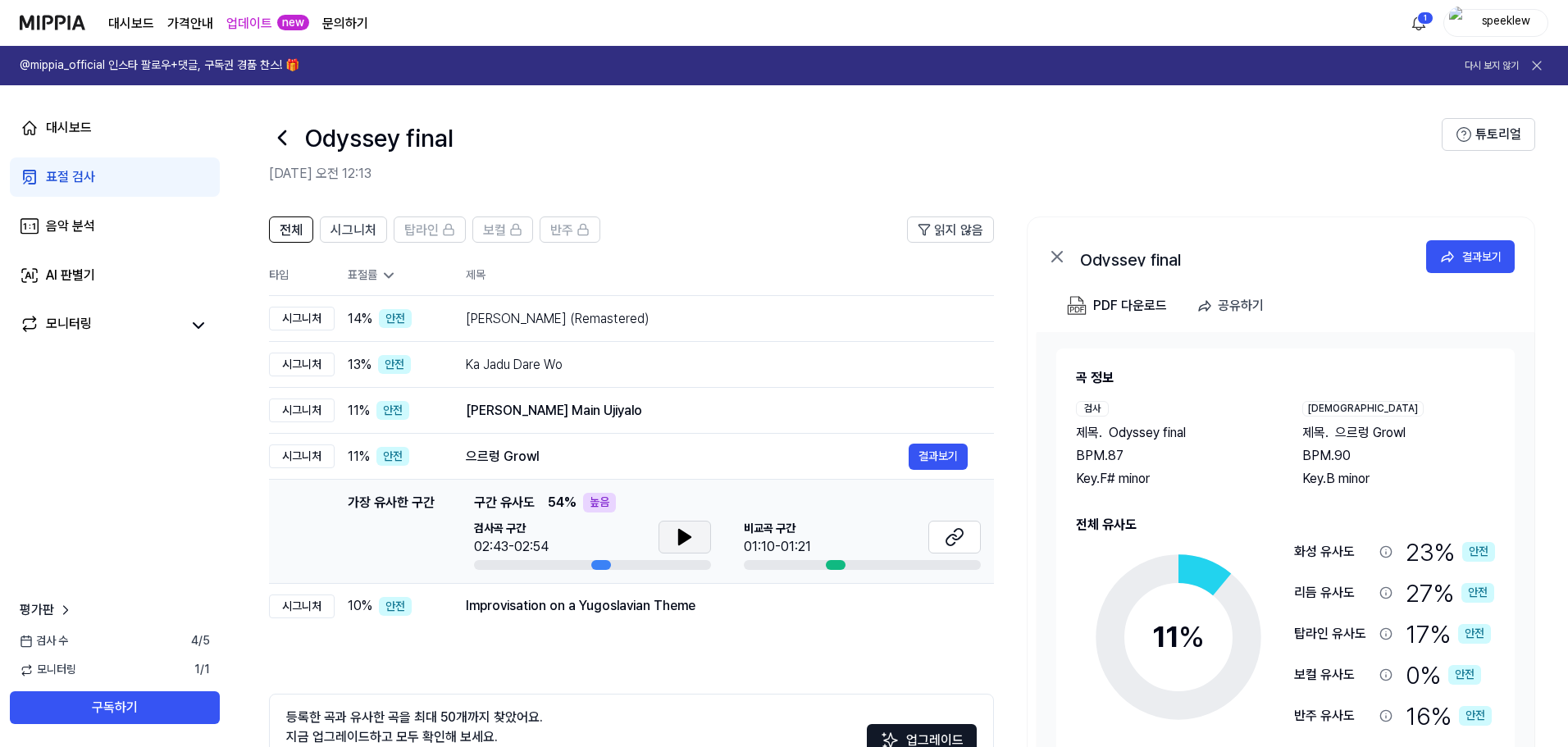
click at [679, 540] on icon at bounding box center [685, 536] width 12 height 15
click at [678, 540] on icon at bounding box center [685, 537] width 20 height 20
click at [962, 545] on icon at bounding box center [954, 537] width 20 height 20
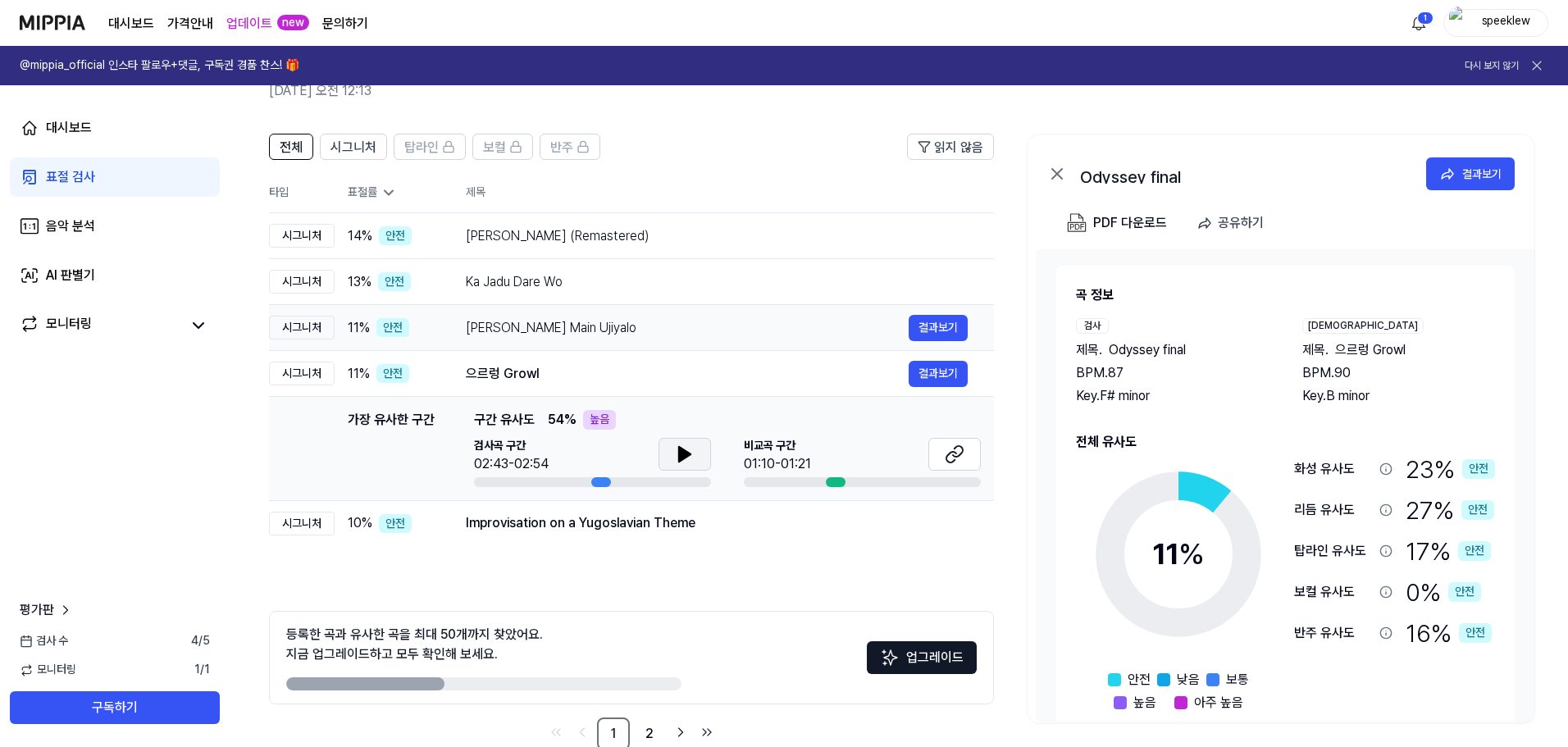
scroll to position [119, 0]
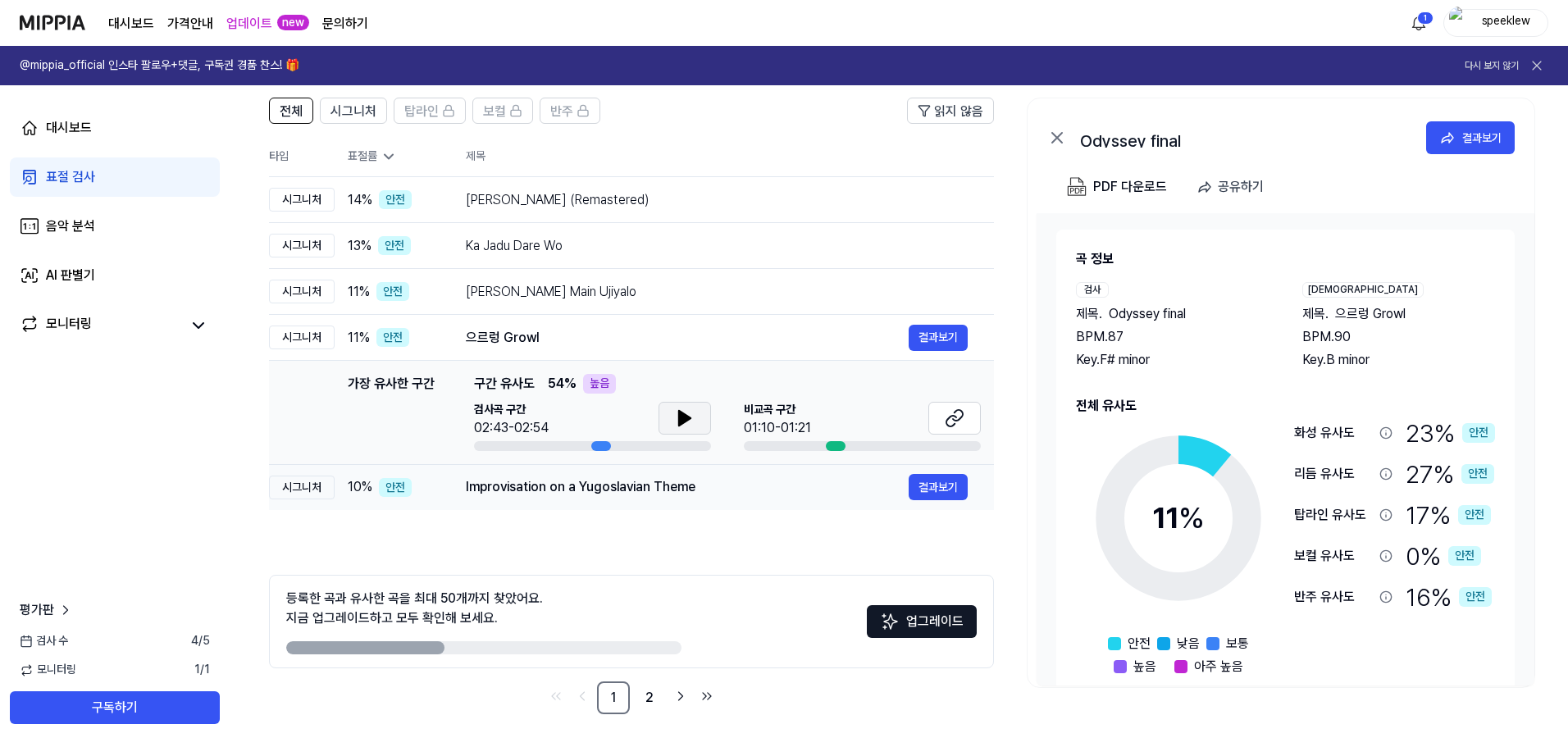
click at [601, 485] on div "Improvisation on a Yugoslavian Theme" at bounding box center [687, 487] width 443 height 20
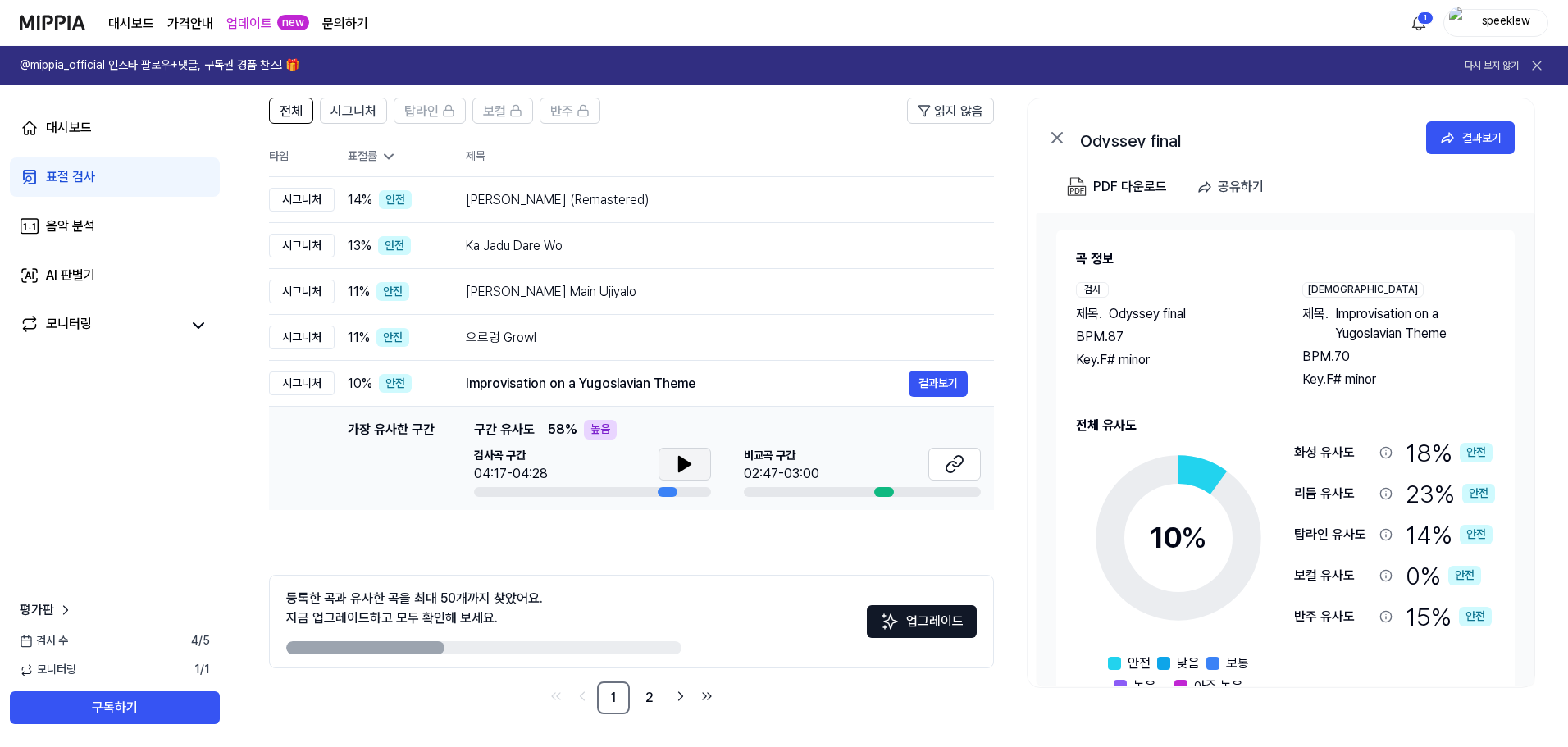
click at [662, 468] on button at bounding box center [685, 464] width 53 height 33
click at [680, 463] on icon at bounding box center [681, 464] width 3 height 13
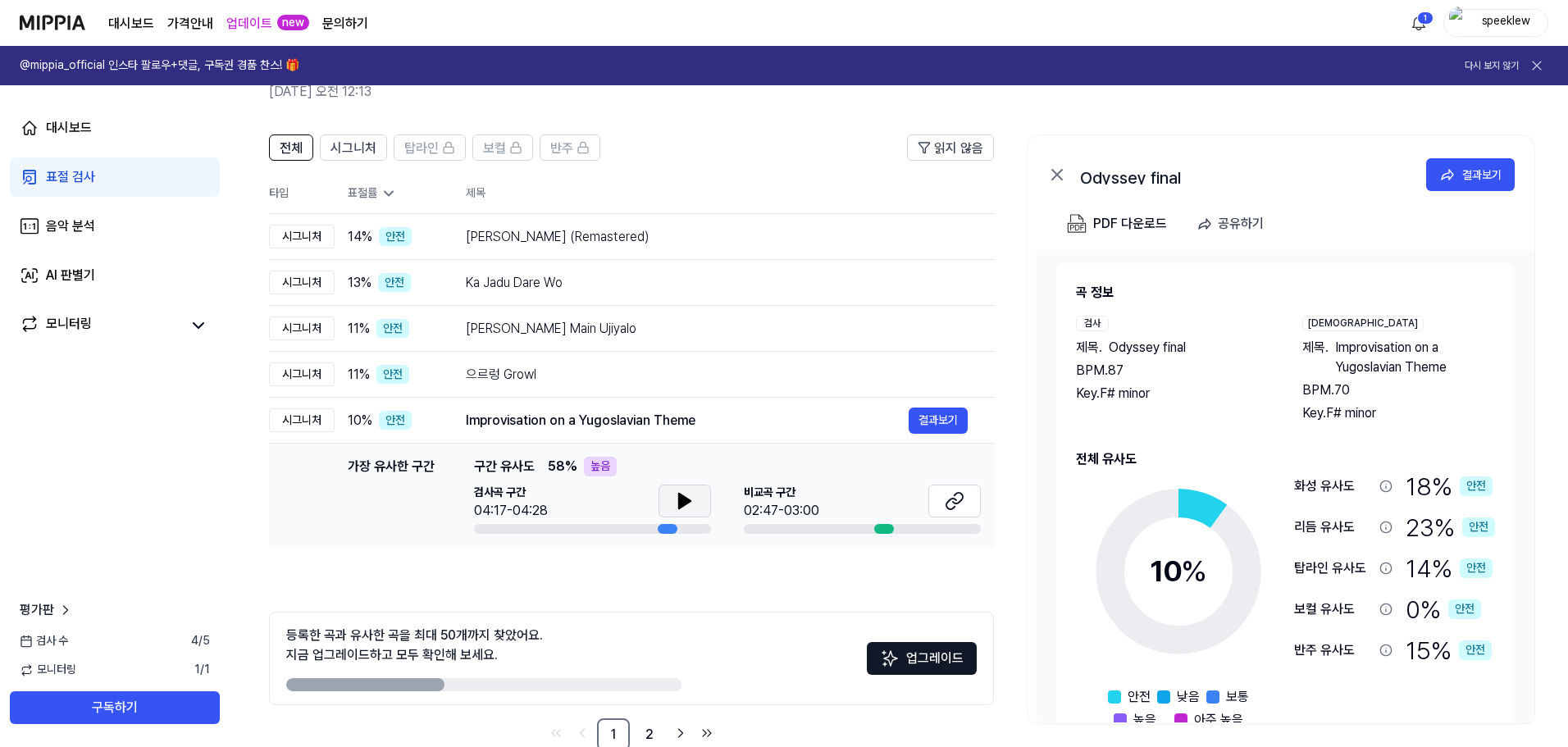
scroll to position [0, 0]
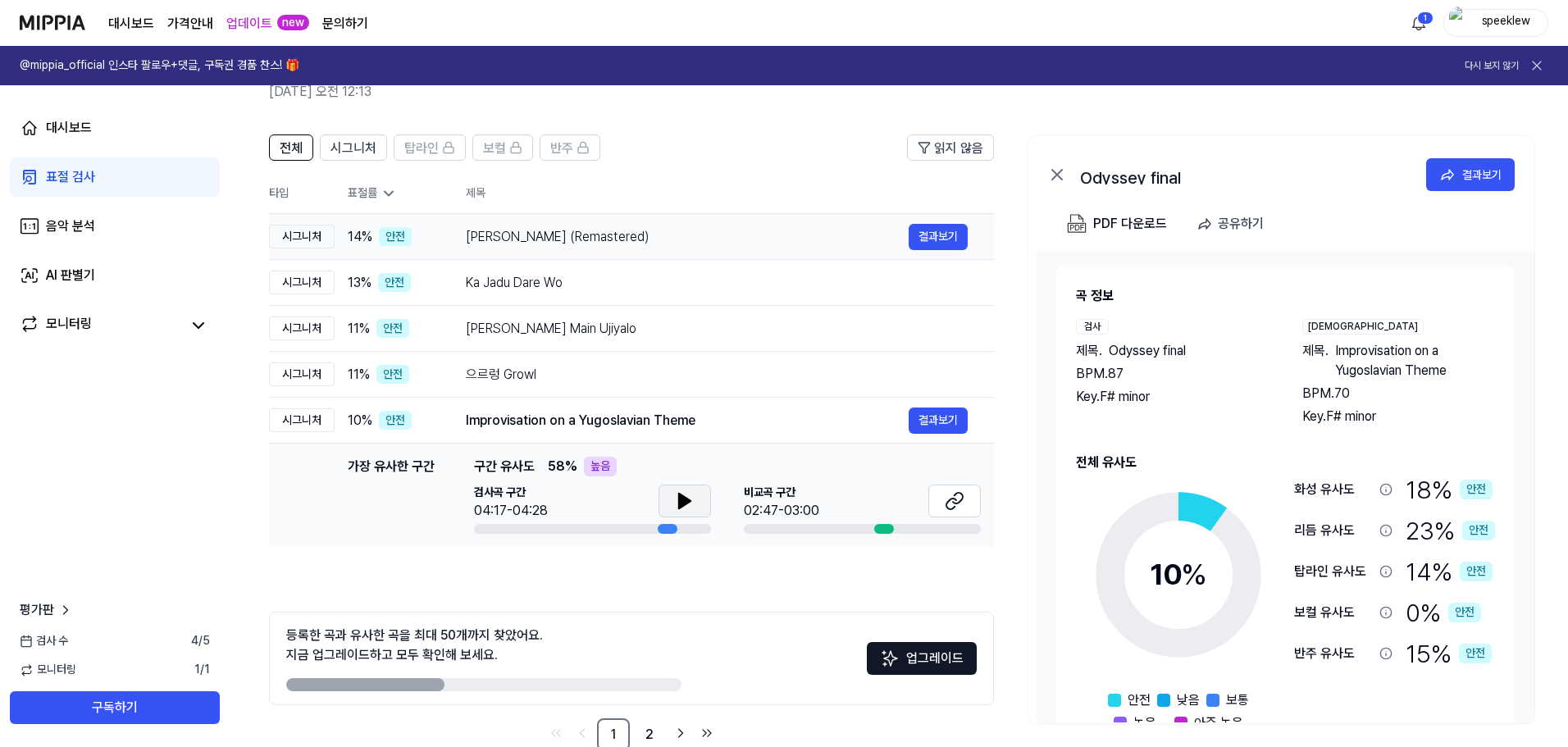
click at [750, 236] on div "[PERSON_NAME] (Remastered)" at bounding box center [687, 237] width 443 height 20
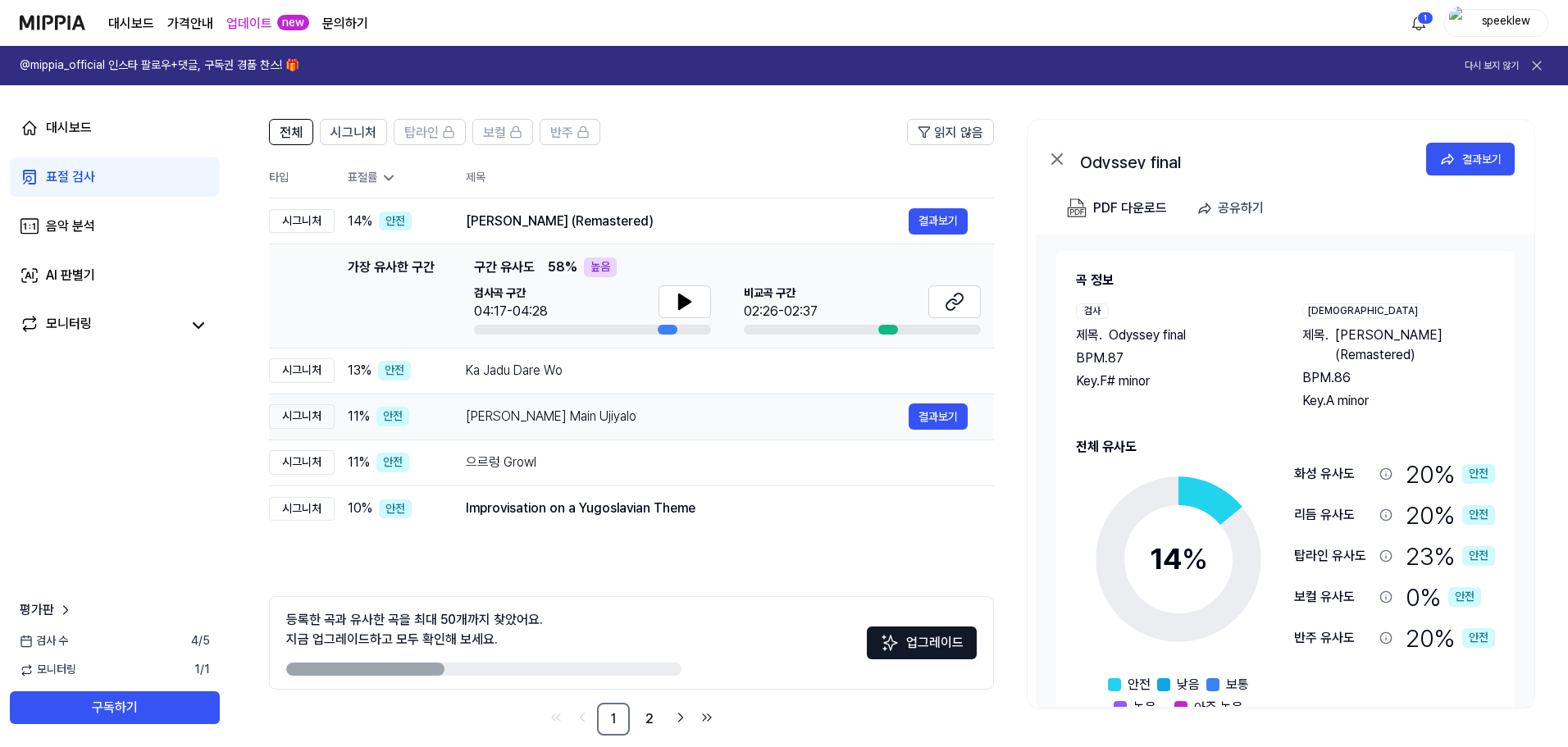
scroll to position [119, 0]
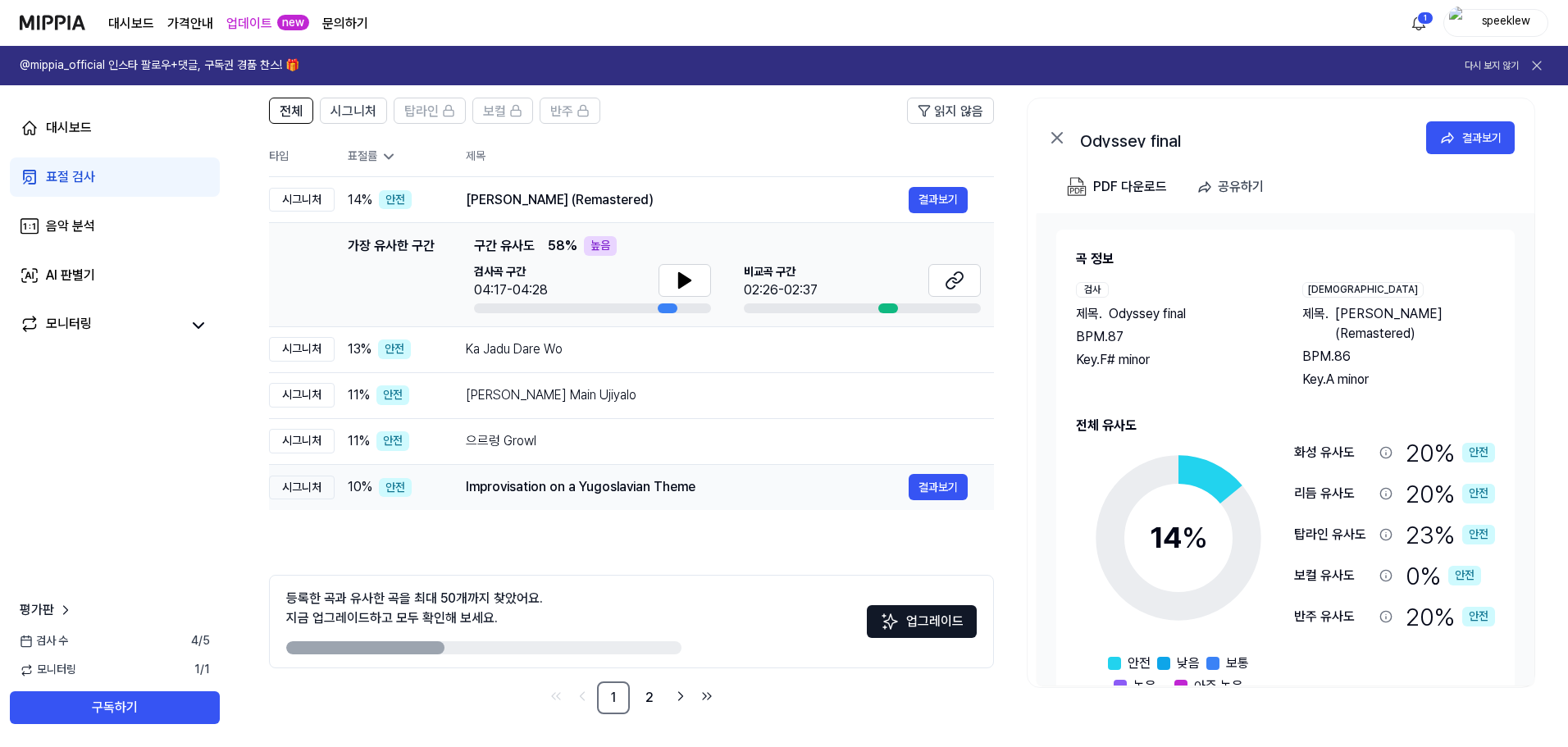
click at [683, 481] on div "Improvisation on a Yugoslavian Theme" at bounding box center [687, 487] width 443 height 20
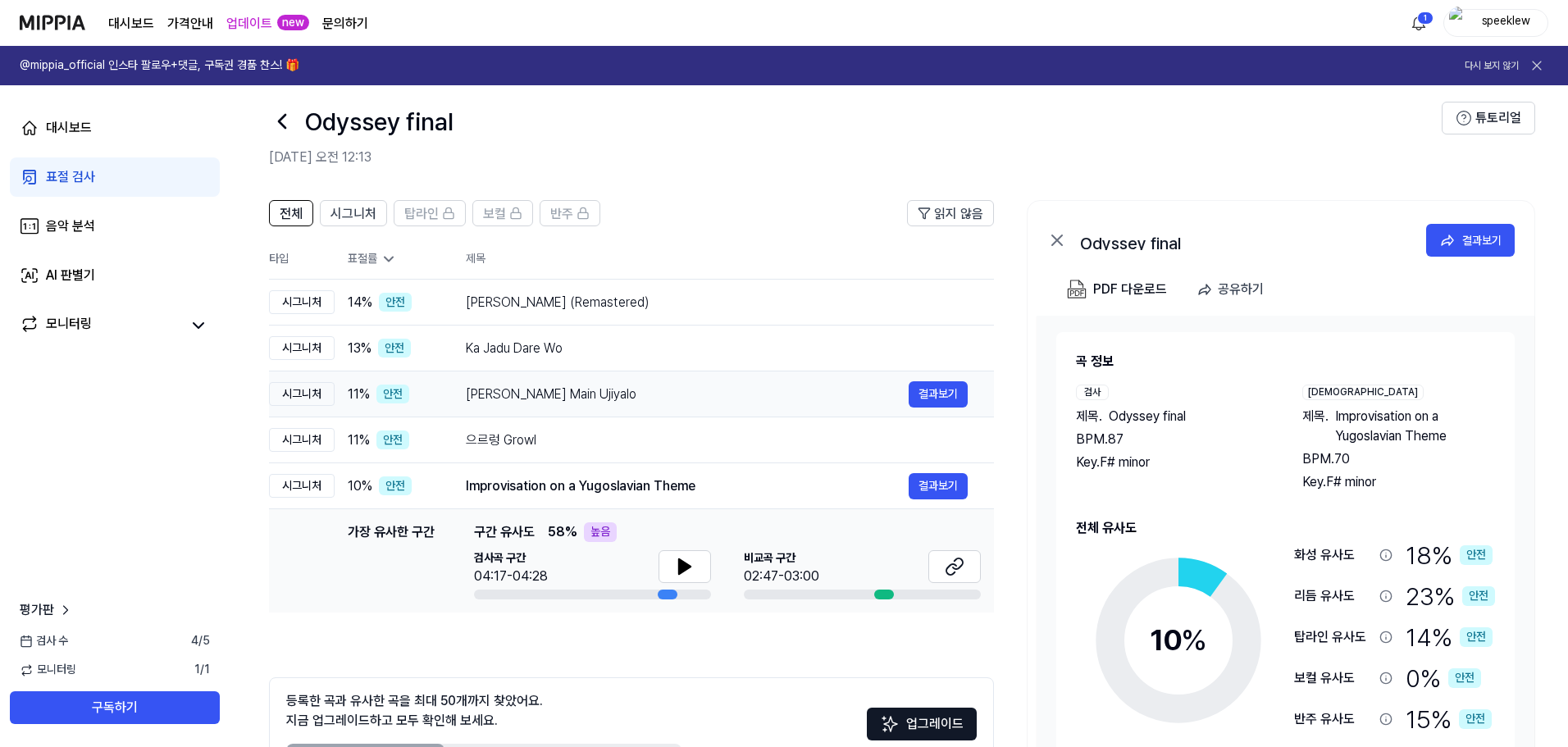
scroll to position [0, 0]
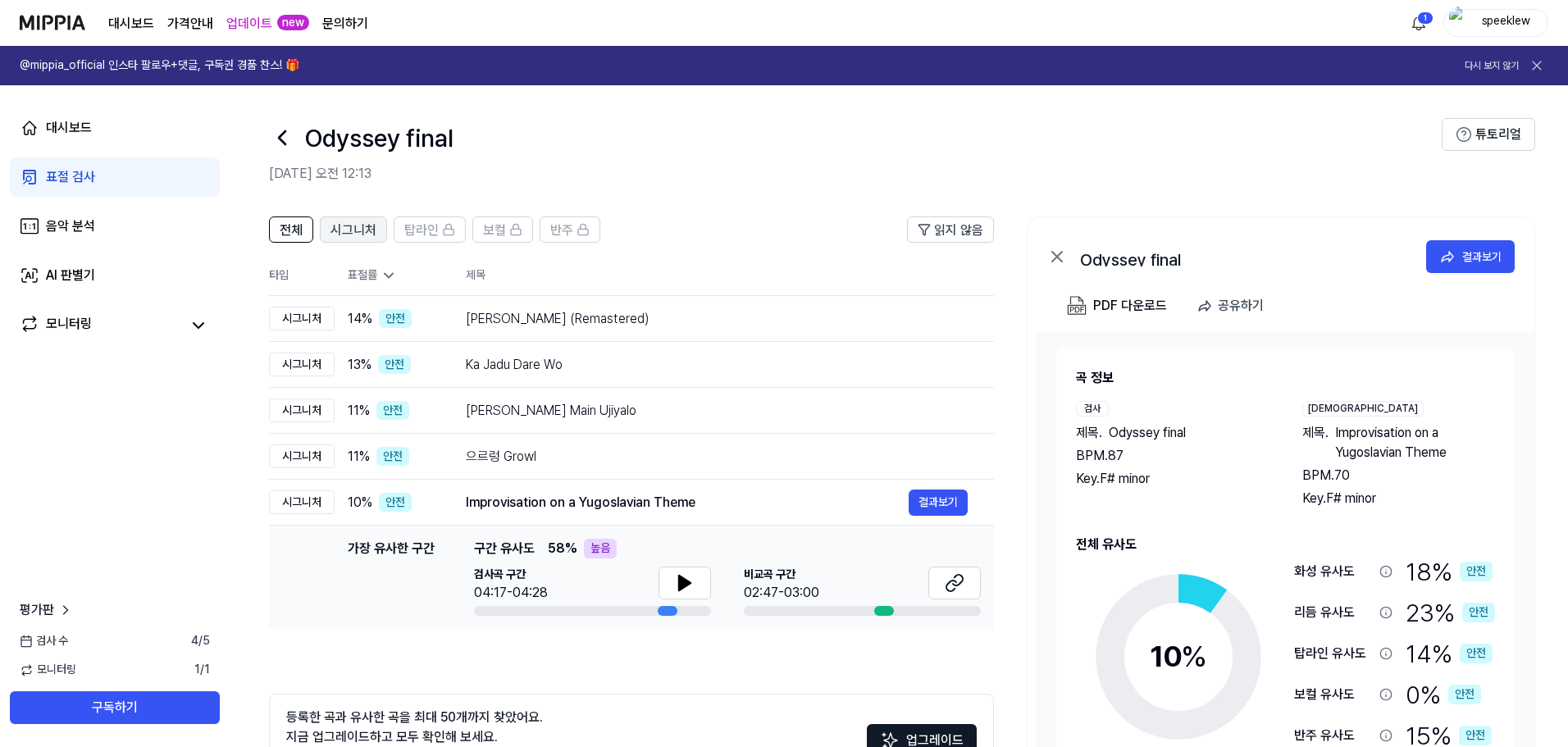
click at [354, 227] on span "시그니처" at bounding box center [353, 230] width 46 height 20
click at [292, 230] on span "전체" at bounding box center [291, 230] width 23 height 20
click at [111, 217] on link "음악 분석" at bounding box center [114, 227] width 210 height 39
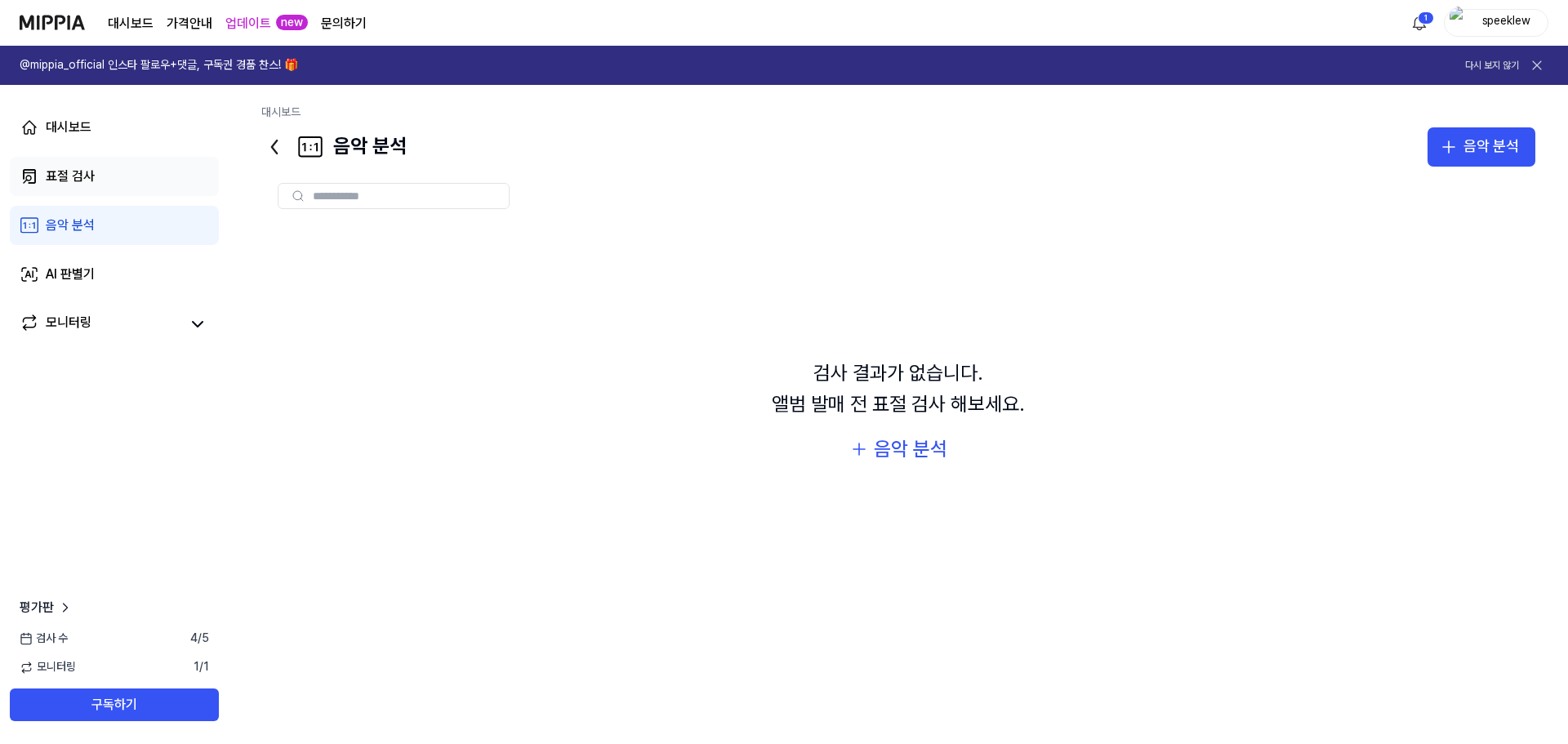
click at [93, 166] on div "표절 검사" at bounding box center [70, 176] width 49 height 19
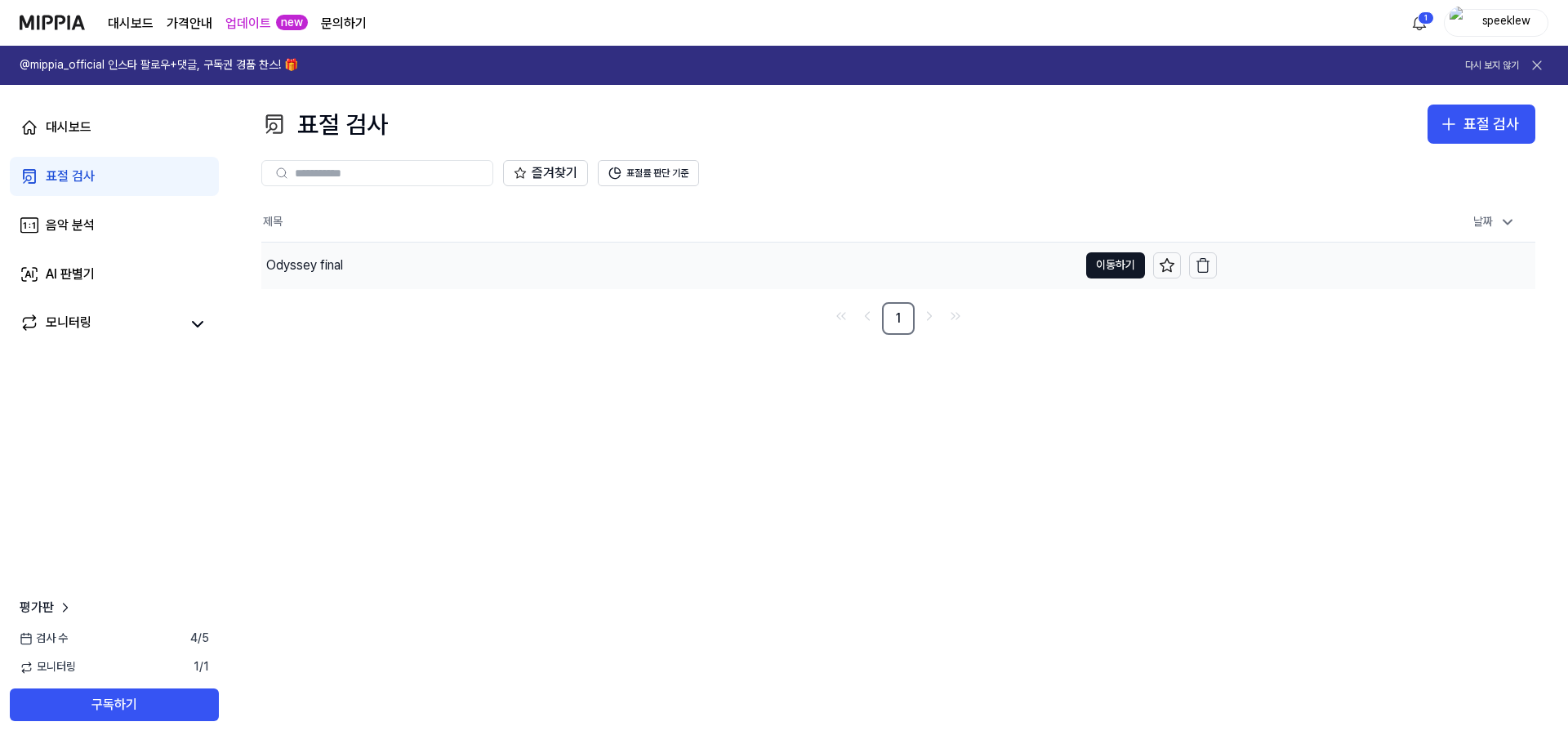
click at [548, 272] on div "Odyssey final" at bounding box center [670, 265] width 817 height 46
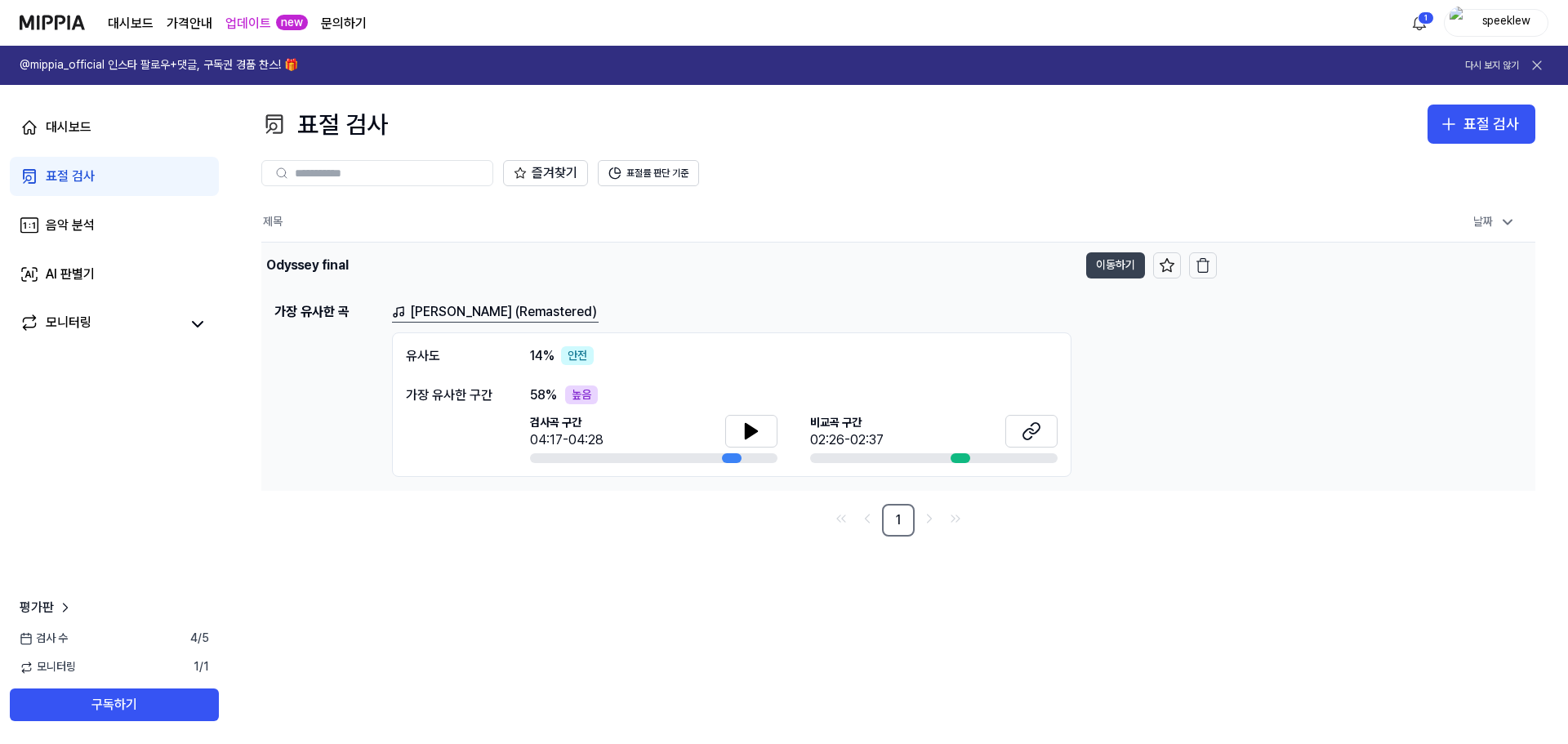
click at [1131, 267] on button "이동하기" at bounding box center [1116, 265] width 58 height 26
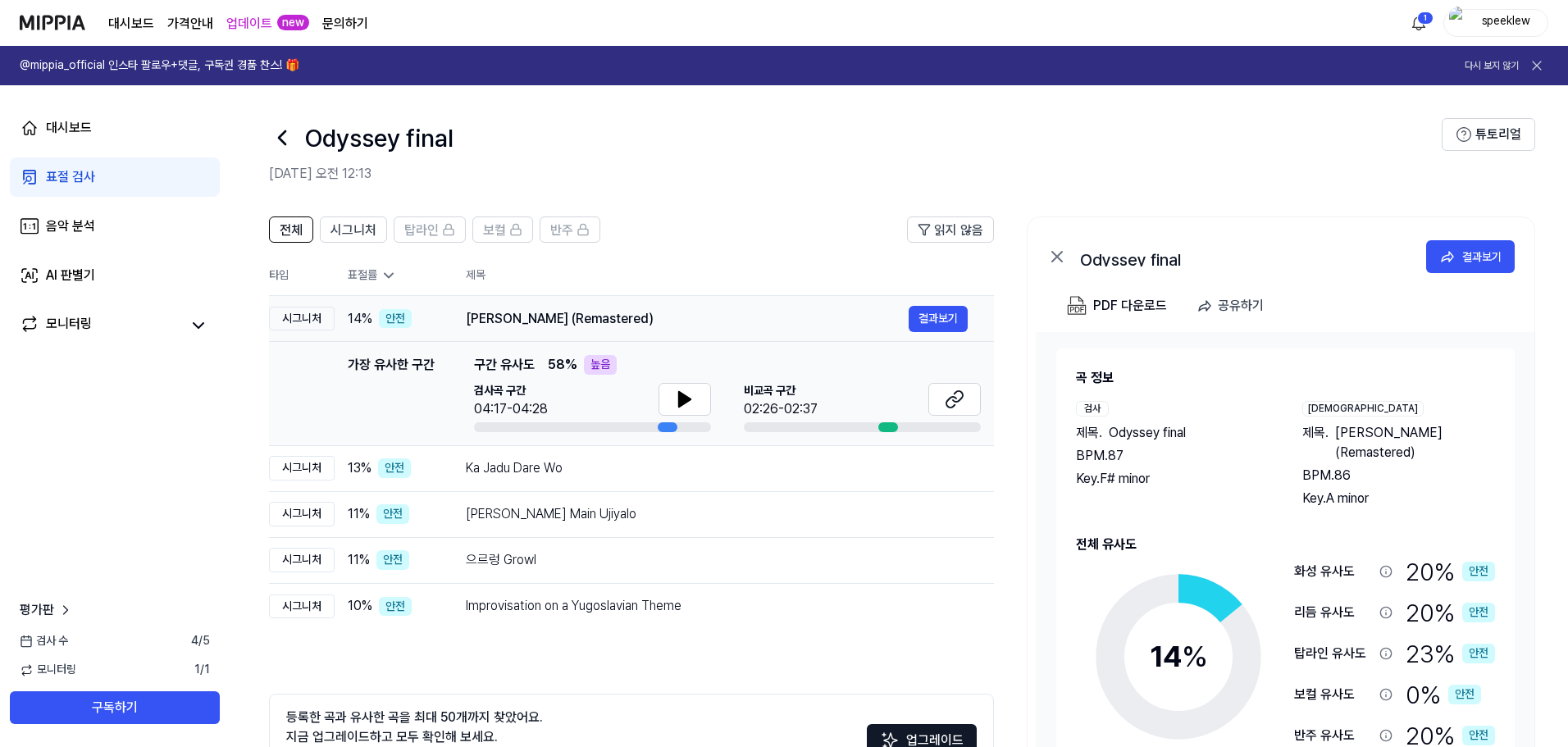
click at [692, 310] on div "[PERSON_NAME] (Remastered)" at bounding box center [687, 319] width 443 height 20
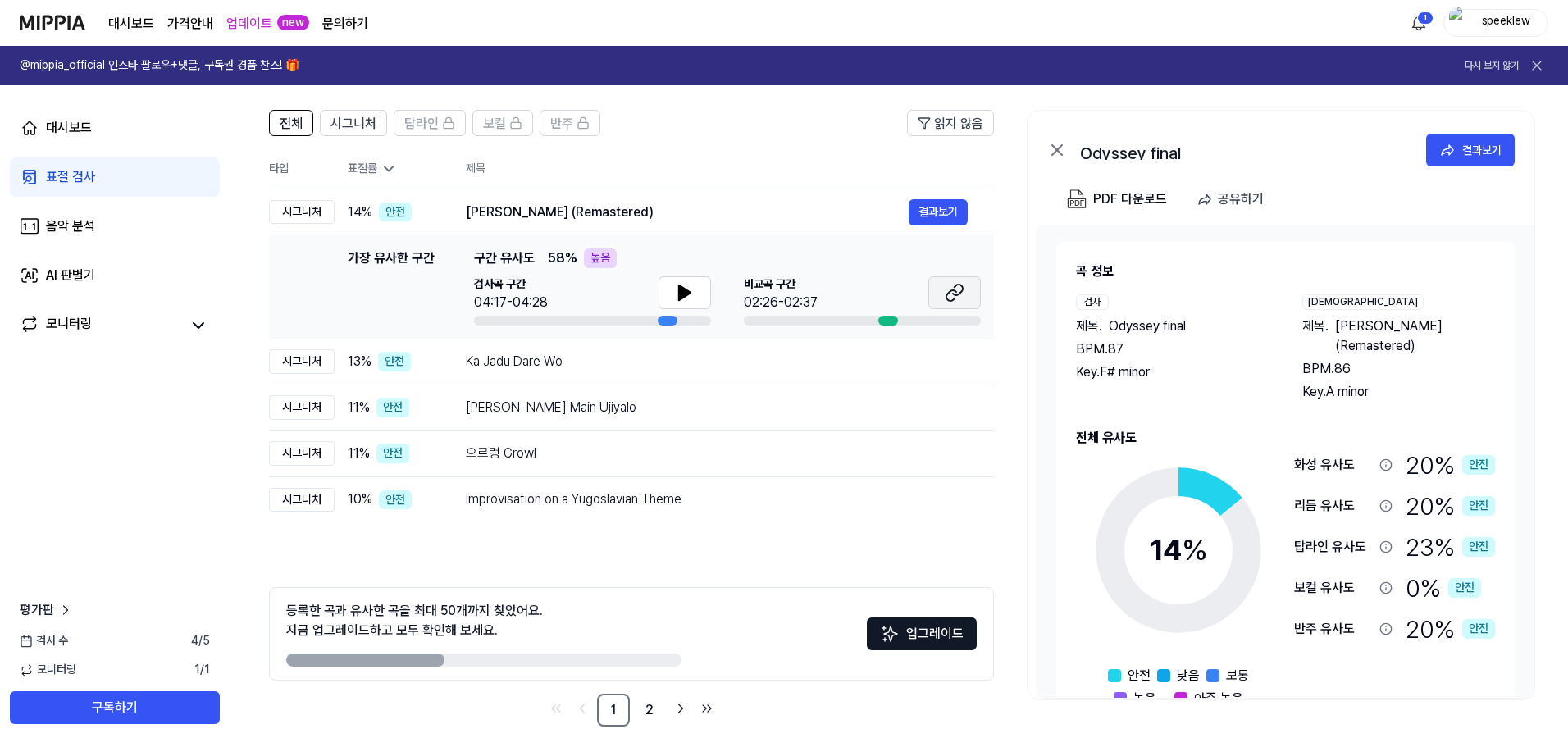
scroll to position [119, 0]
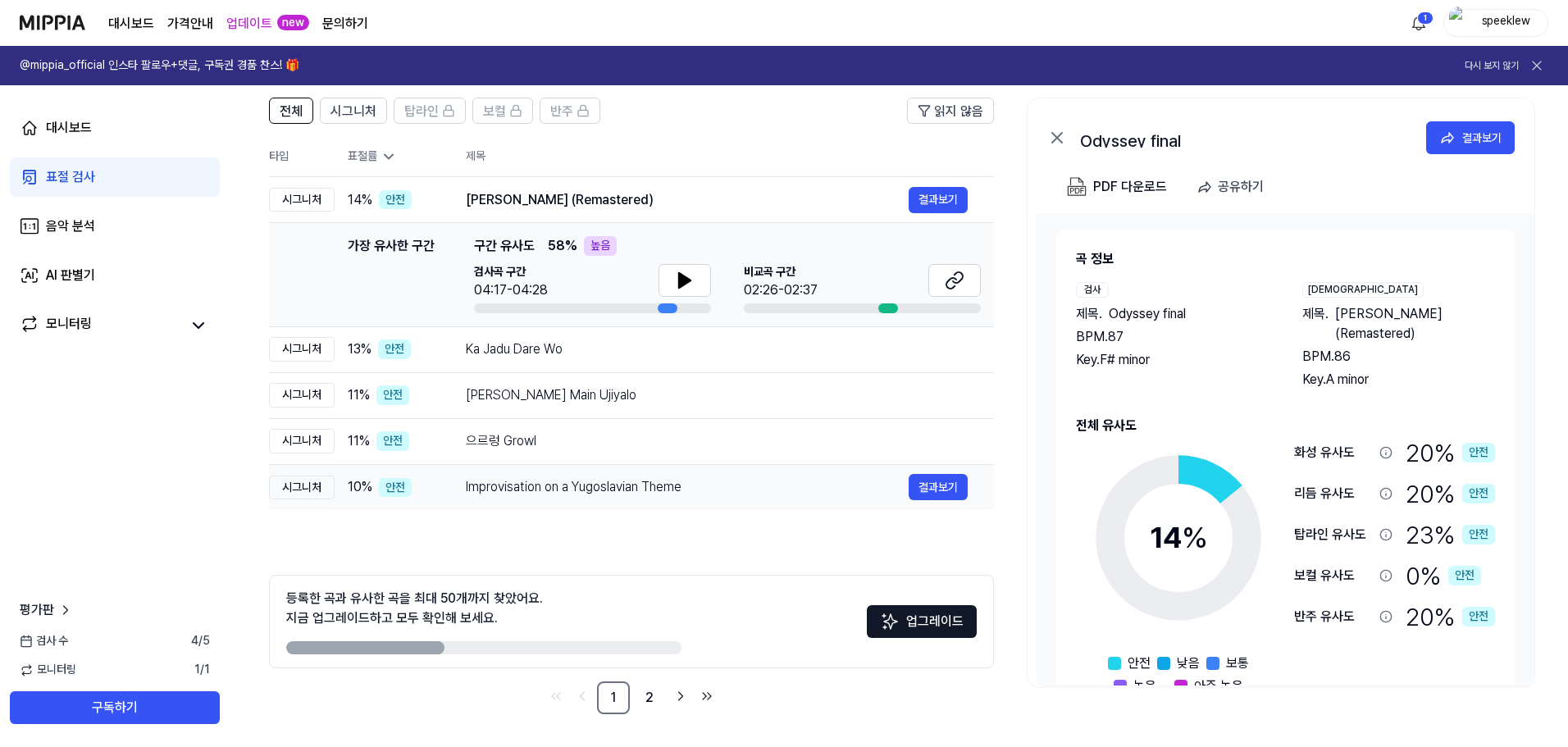
click at [588, 489] on div "Improvisation on a Yugoslavian Theme" at bounding box center [687, 487] width 443 height 20
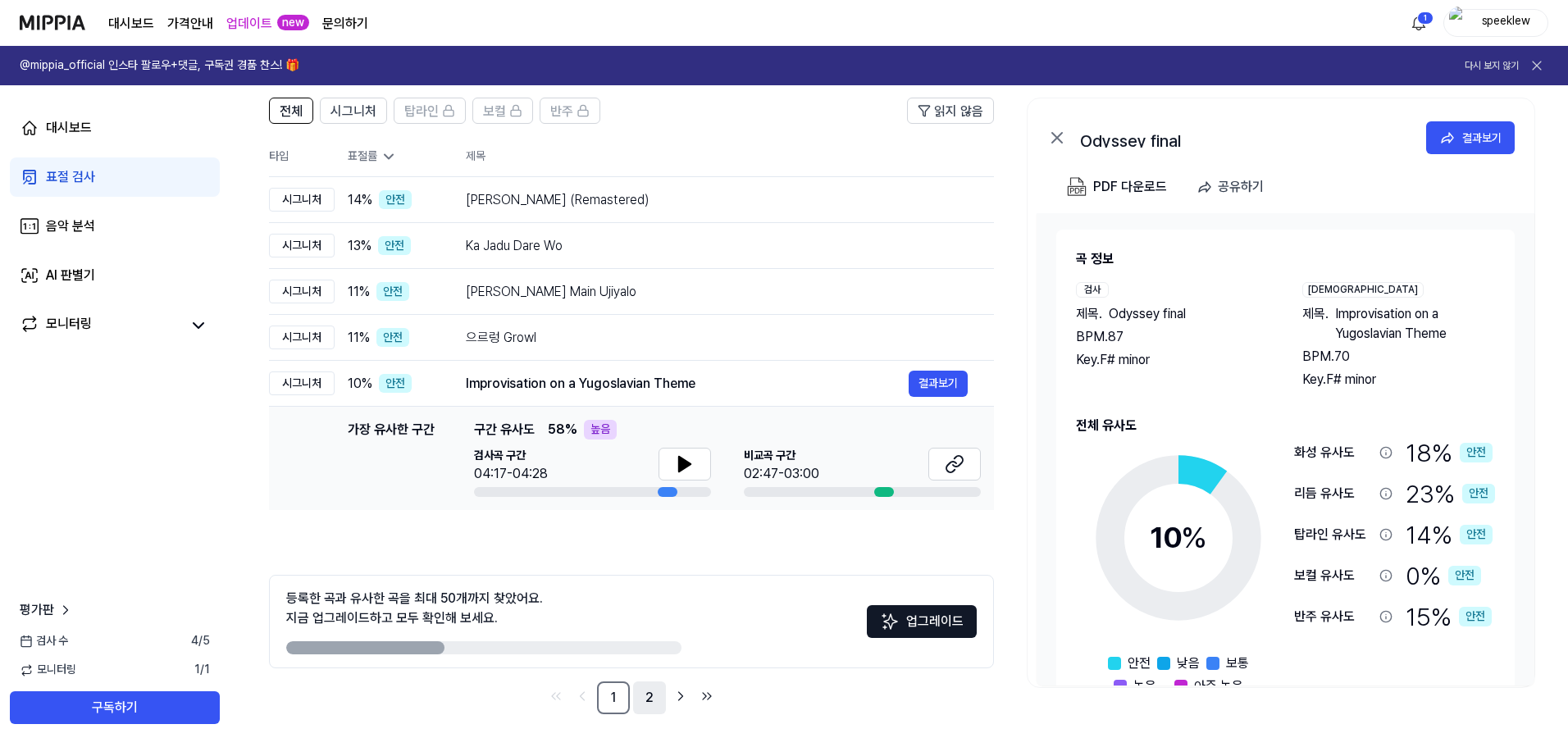
click at [653, 693] on link "2" at bounding box center [650, 698] width 33 height 33
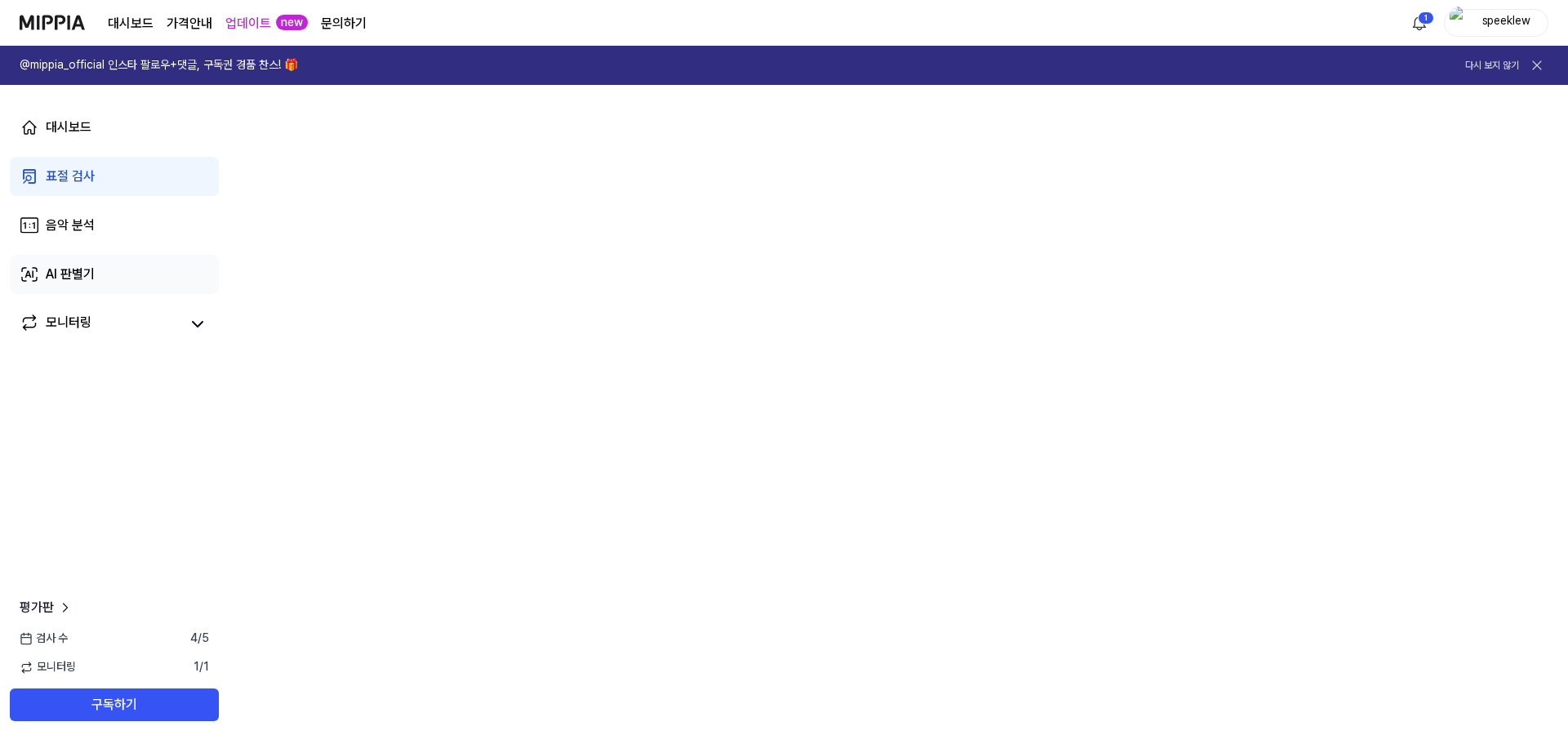
click at [94, 288] on link "AI 판별기" at bounding box center [114, 274] width 209 height 39
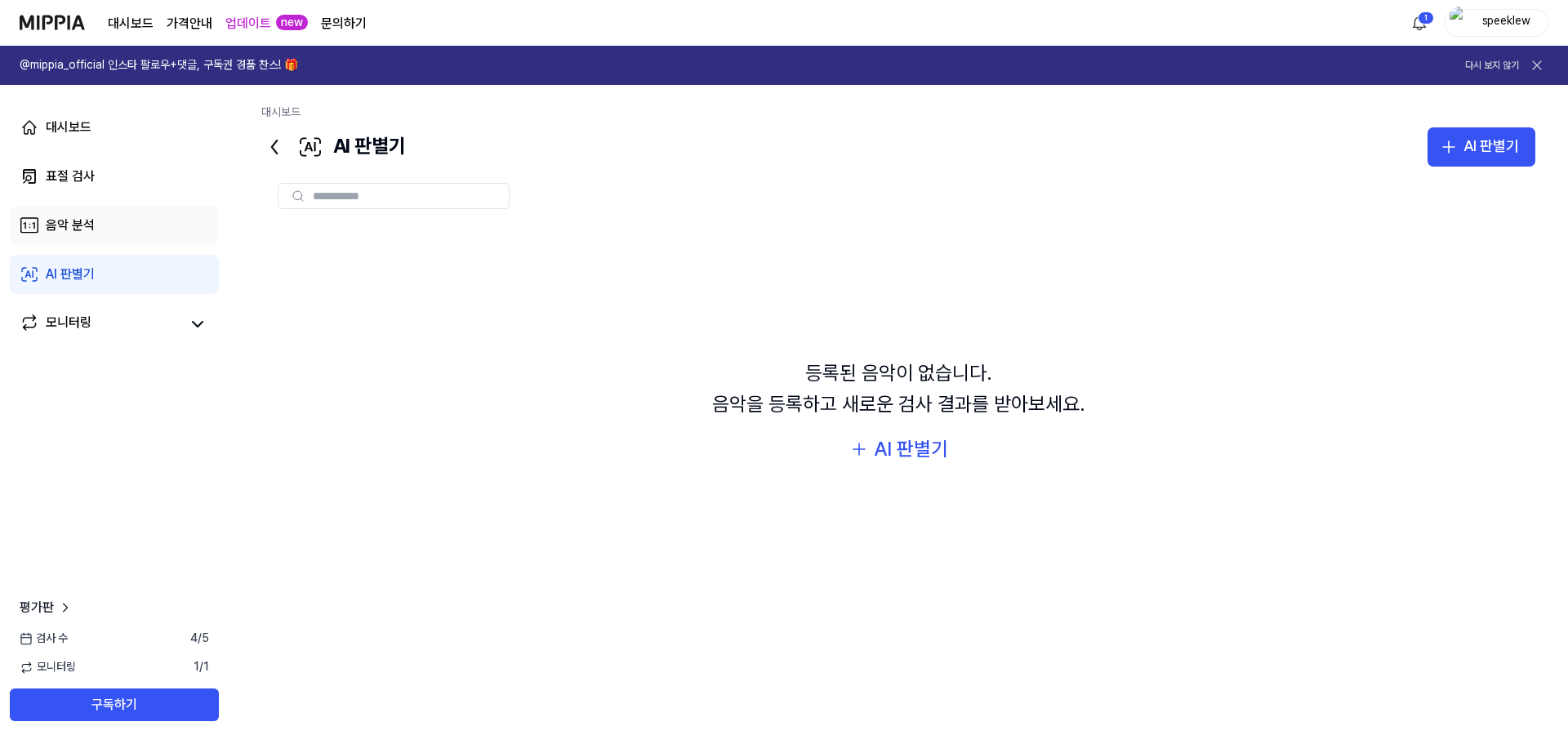
click at [99, 229] on link "음악 분석" at bounding box center [114, 226] width 209 height 39
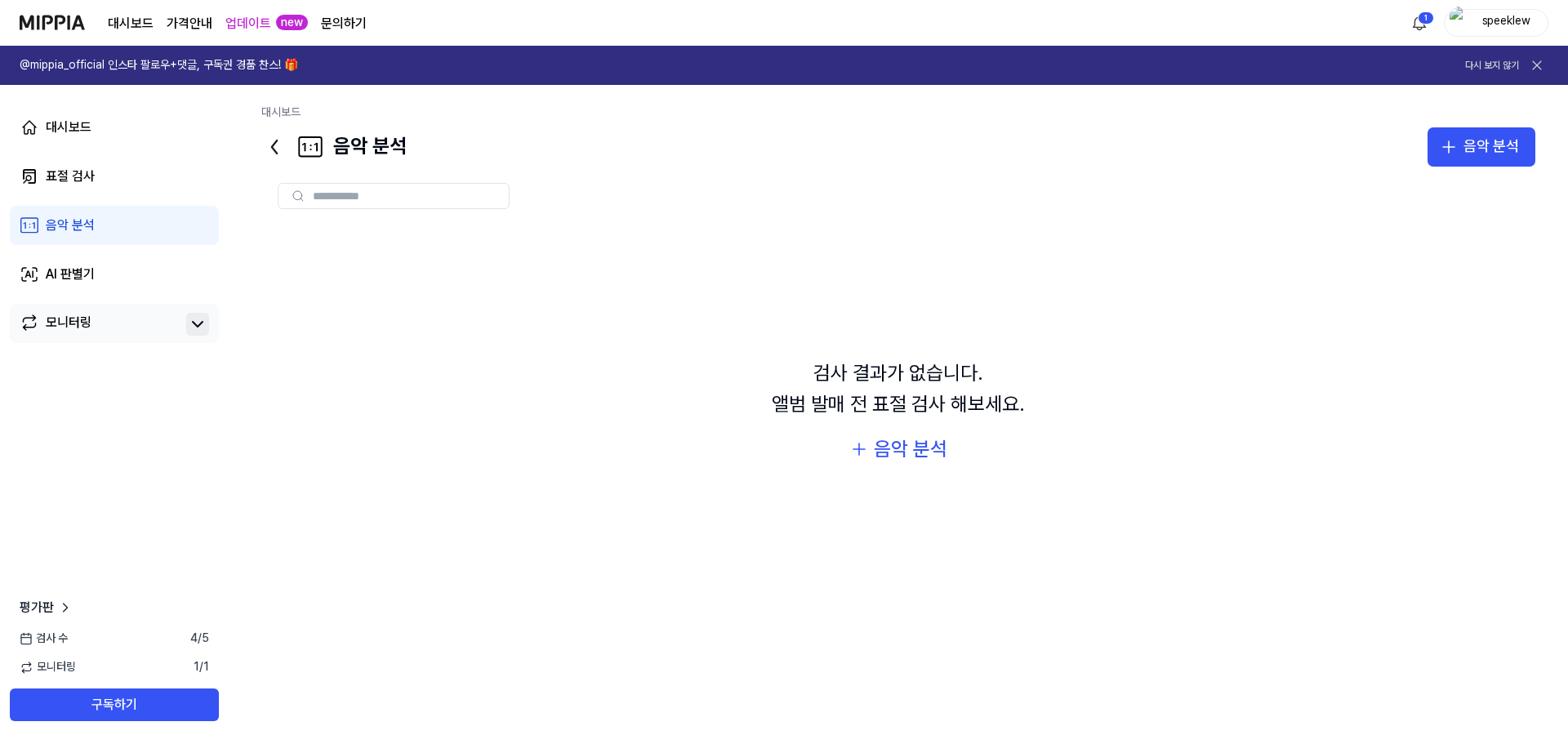
click at [189, 325] on icon at bounding box center [197, 324] width 19 height 19
click at [192, 326] on icon at bounding box center [197, 324] width 19 height 19
click at [1449, 152] on icon "button" at bounding box center [1449, 147] width 19 height 19
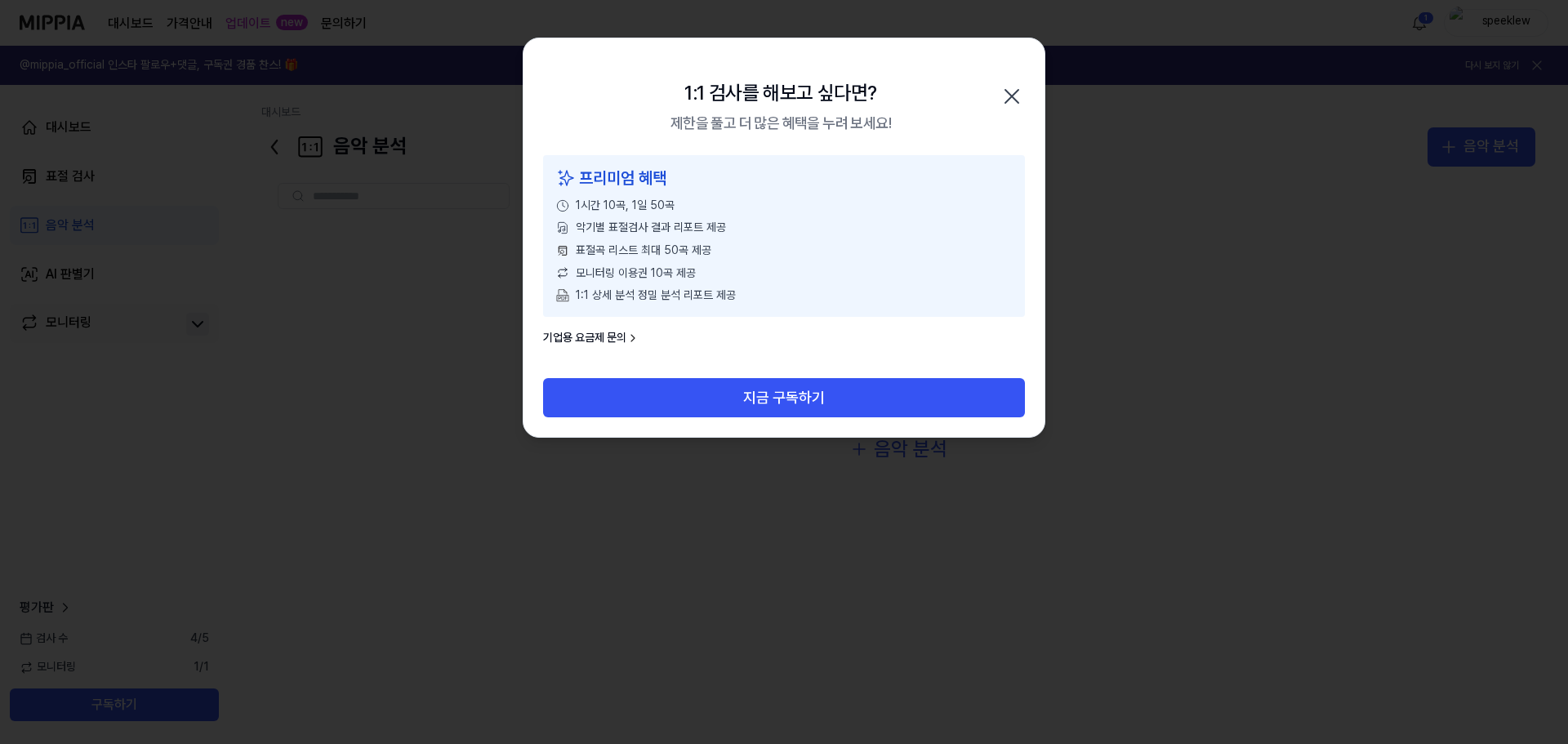
click at [1008, 89] on icon "button" at bounding box center [1012, 96] width 26 height 26
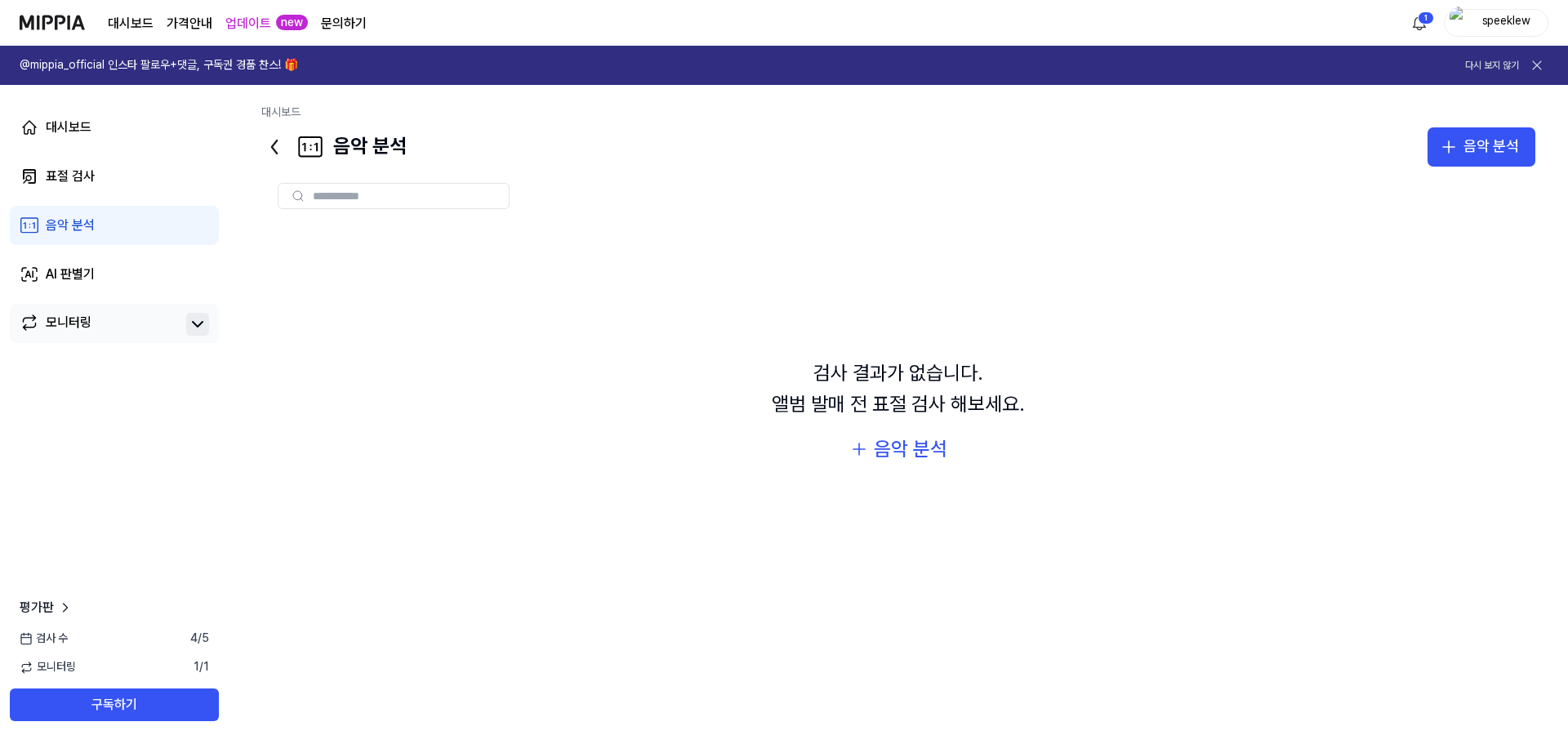
click at [145, 329] on link "모니터링" at bounding box center [99, 325] width 160 height 23
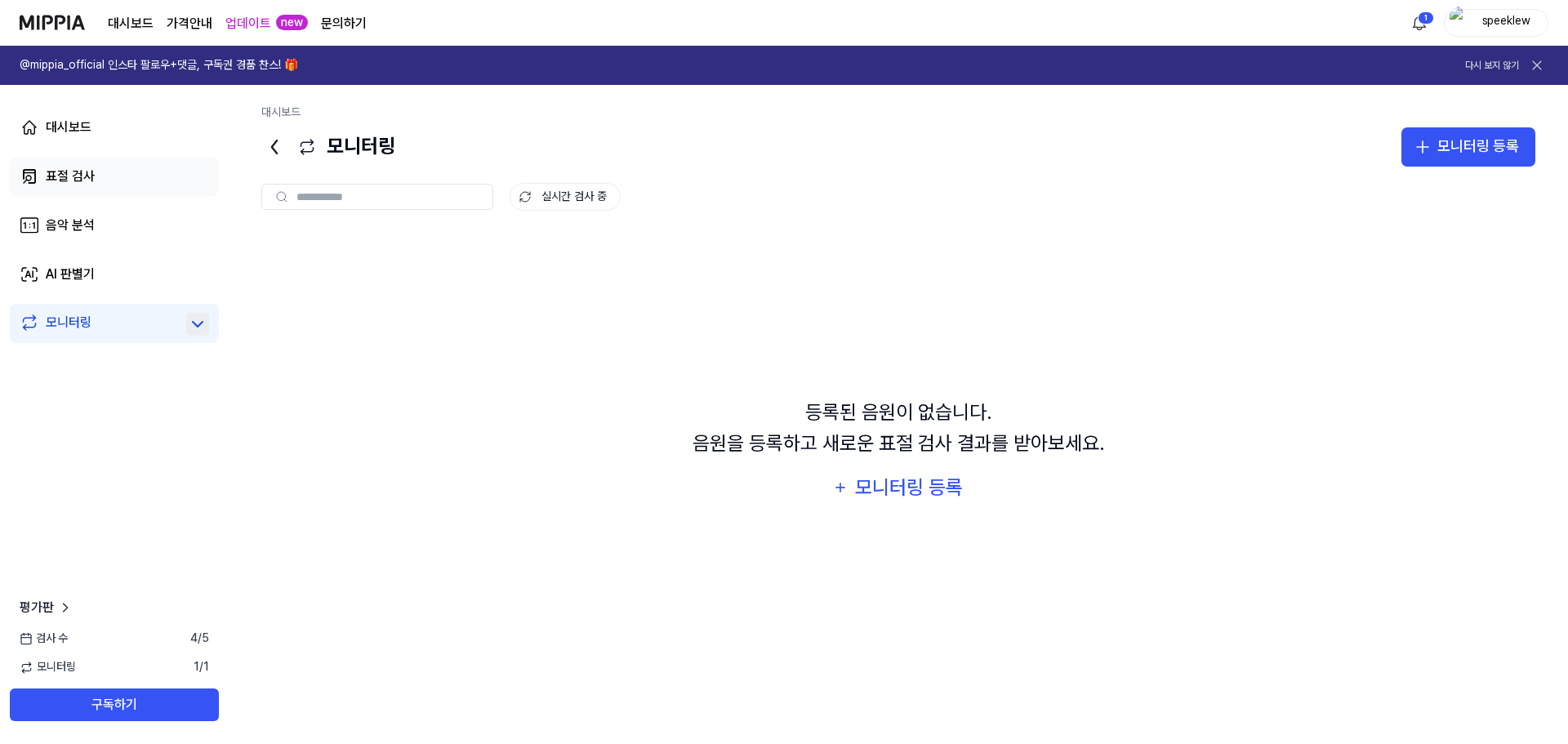
click at [75, 176] on div "표절 검사" at bounding box center [70, 176] width 49 height 19
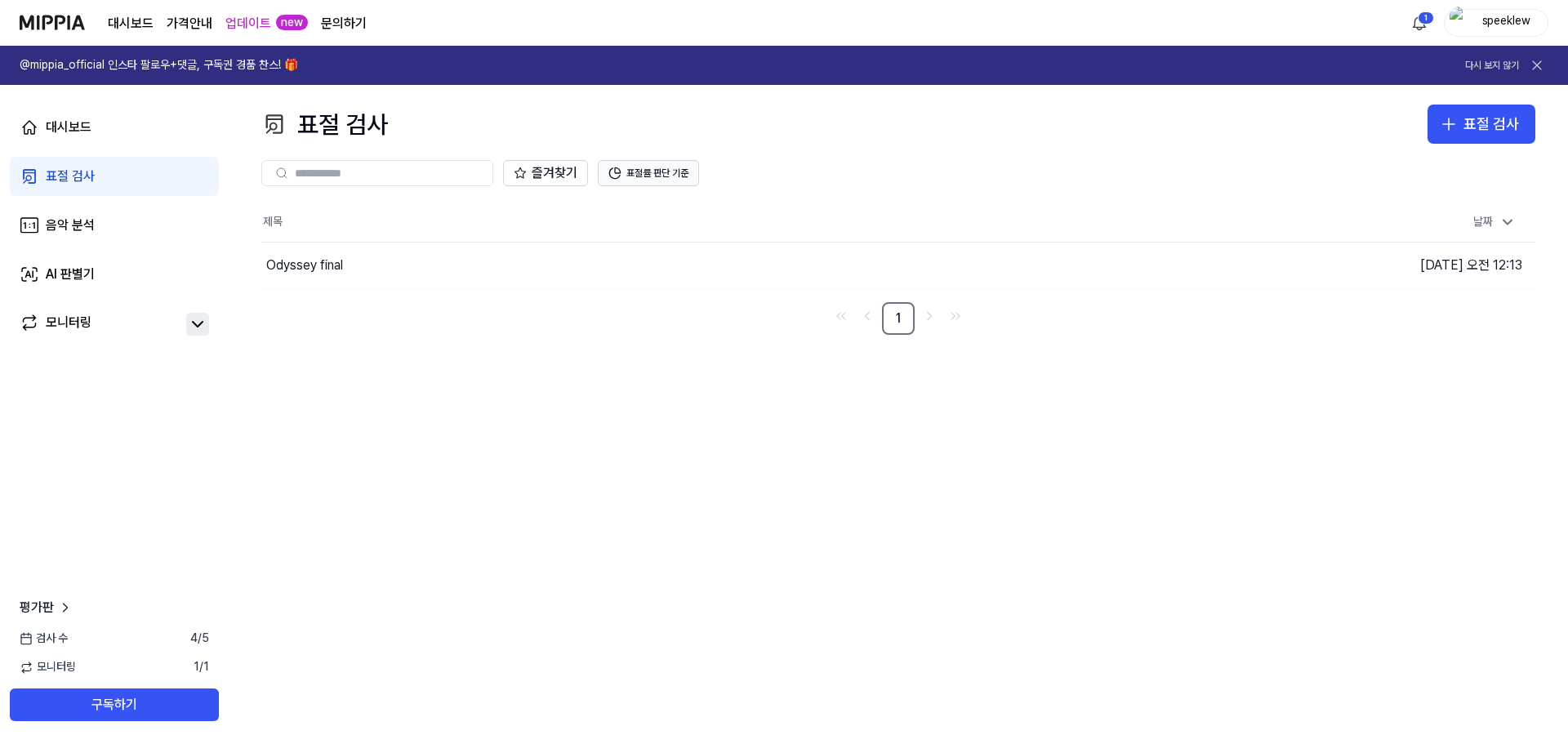
click at [646, 166] on button "표절률 판단 기준" at bounding box center [649, 173] width 101 height 26
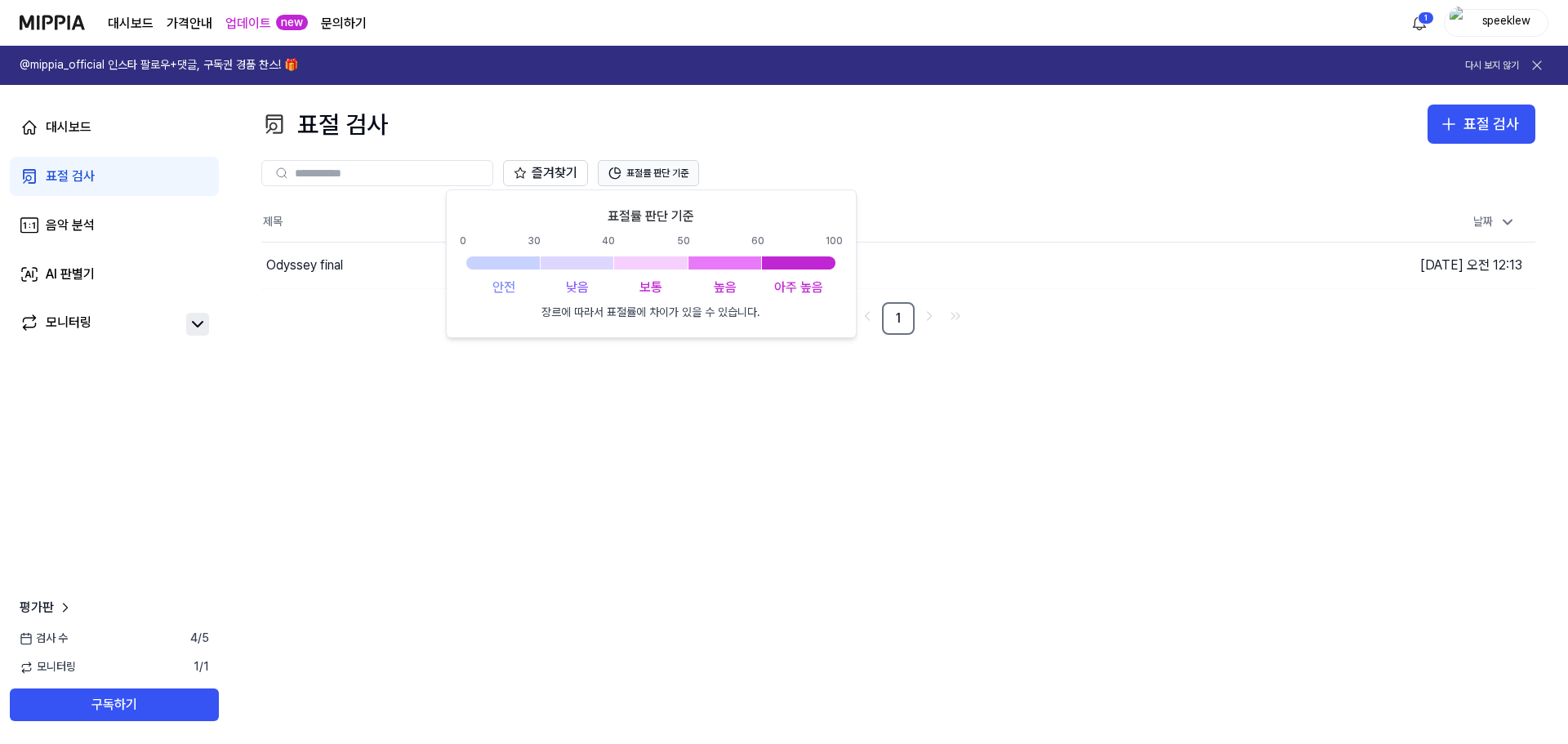
click at [646, 166] on button "표절률 판단 기준" at bounding box center [649, 173] width 101 height 26
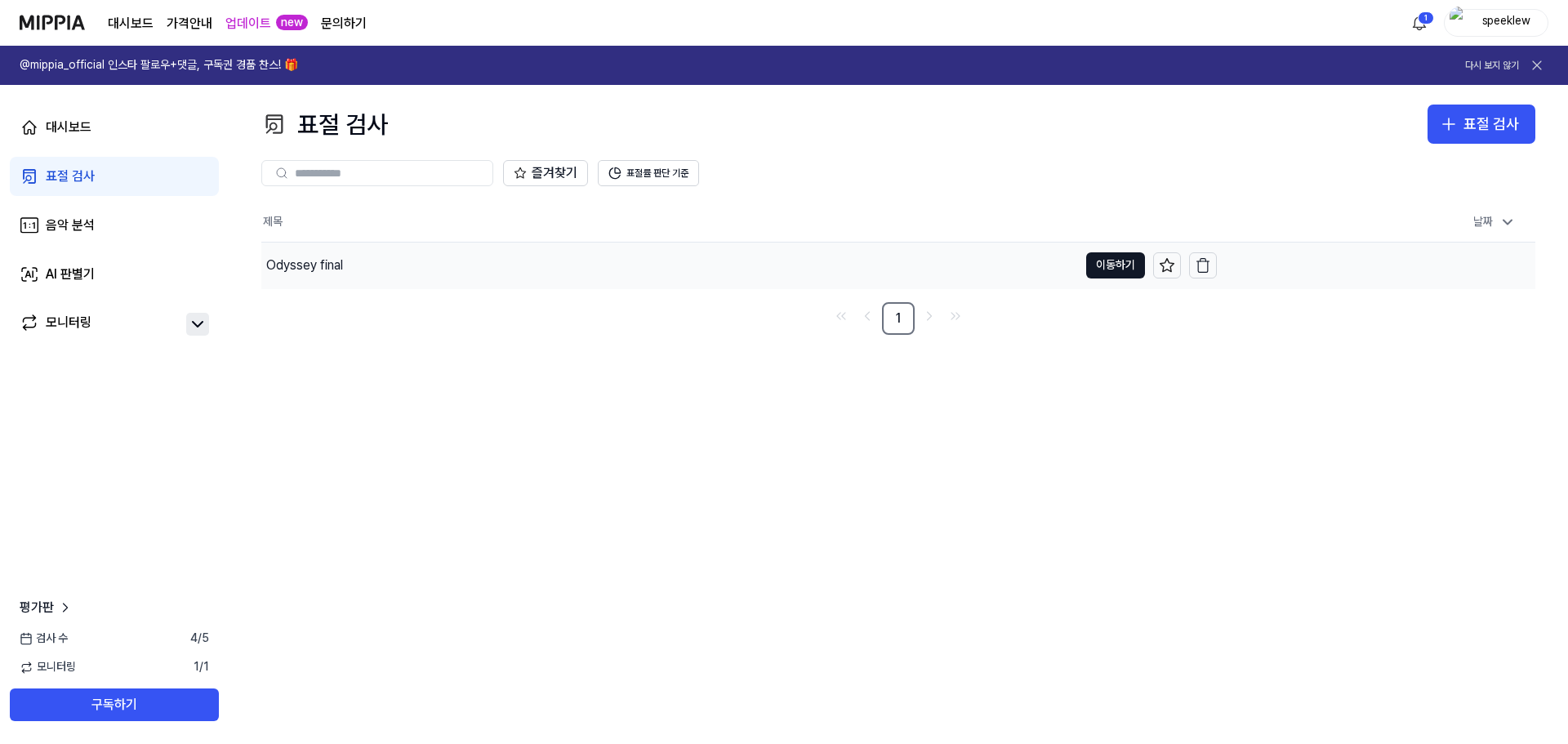
click at [557, 266] on div "Odyssey final" at bounding box center [670, 265] width 817 height 46
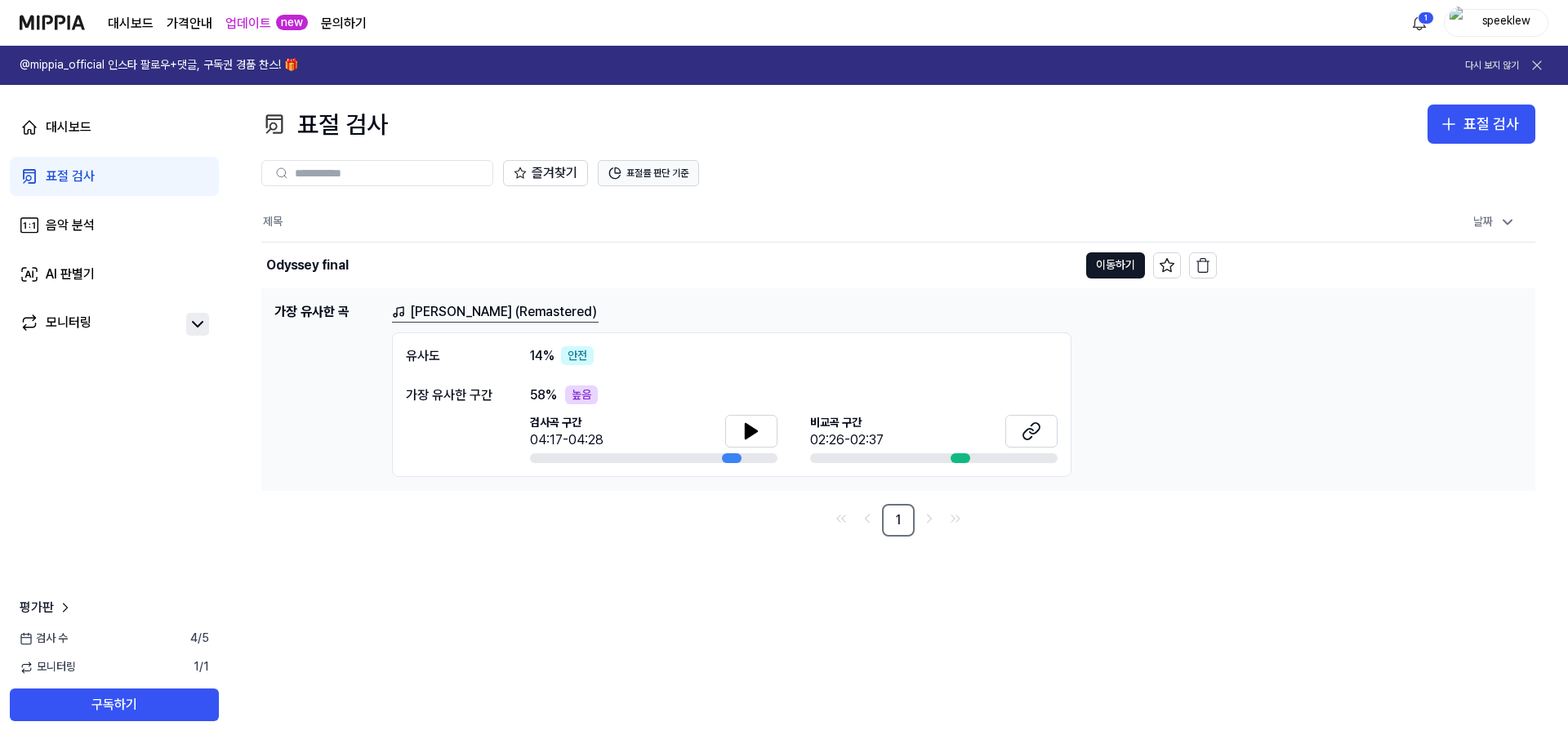
click at [624, 165] on button "표절률 판단 기준" at bounding box center [649, 173] width 101 height 26
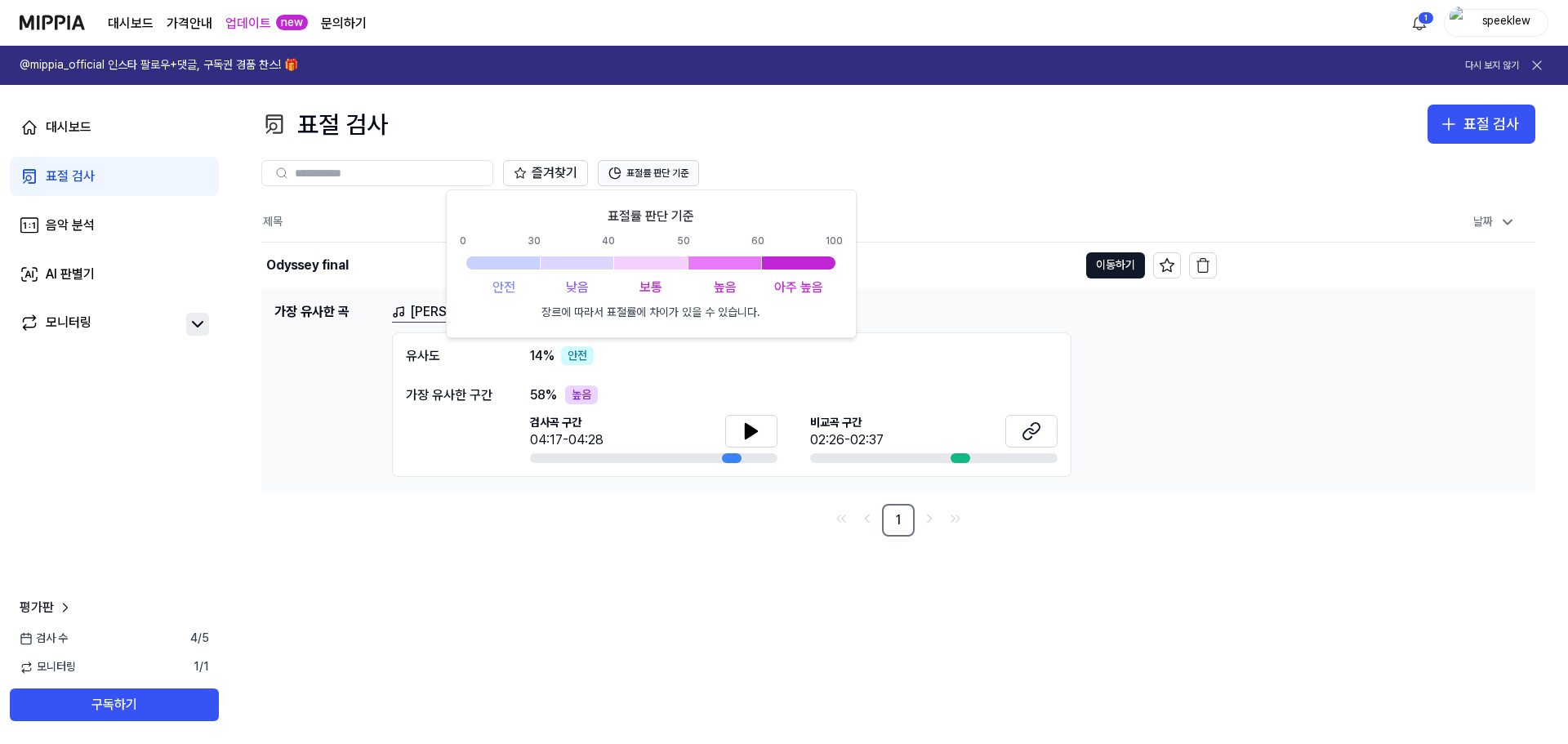
click at [637, 166] on button "표절률 판단 기준" at bounding box center [649, 173] width 101 height 26
